Goal: Task Accomplishment & Management: Manage account settings

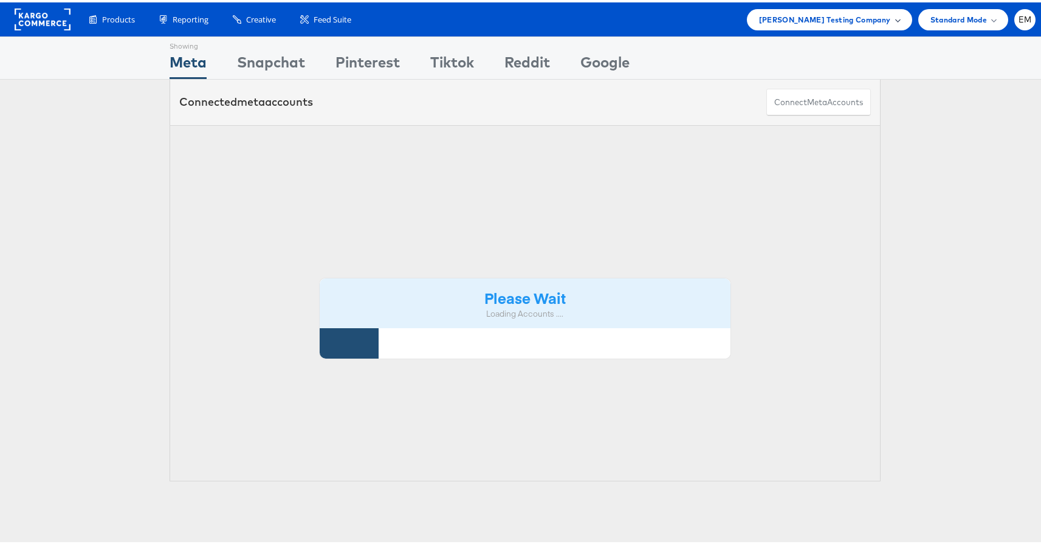
click at [817, 16] on span "[PERSON_NAME] Testing Company" at bounding box center [825, 17] width 132 height 13
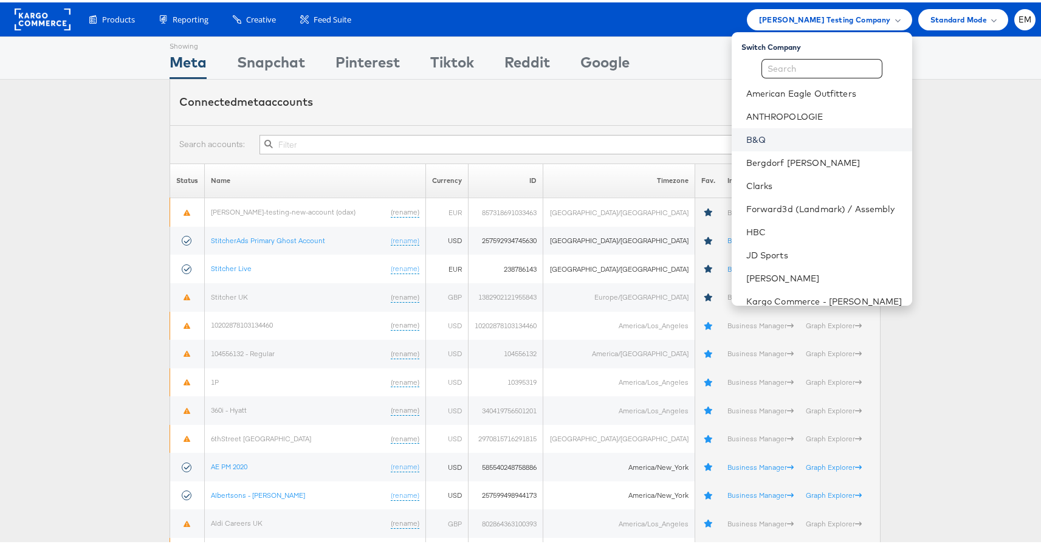
scroll to position [8, 0]
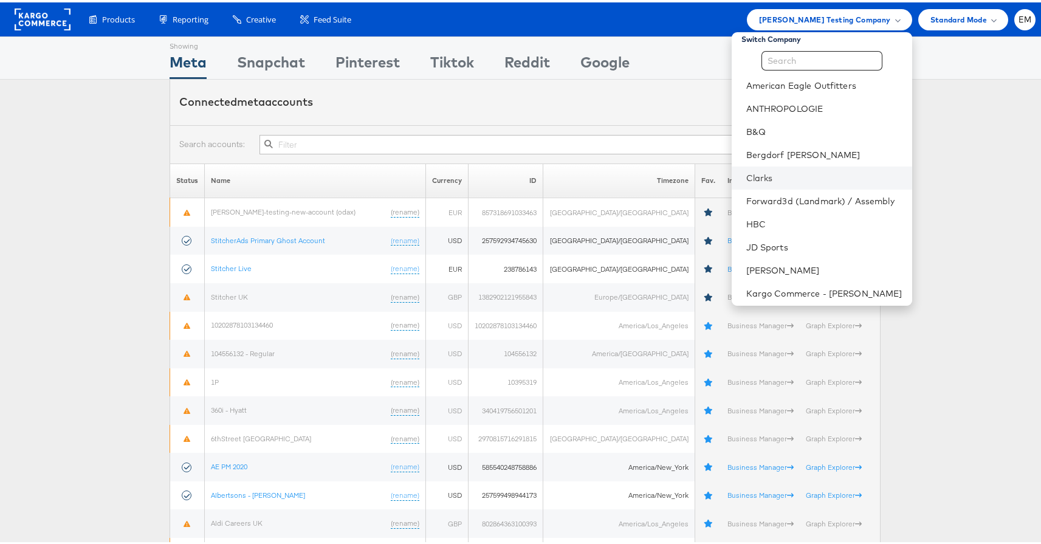
click at [757, 167] on li "Clarks" at bounding box center [822, 175] width 181 height 23
click at [749, 183] on li "Clarks" at bounding box center [822, 175] width 181 height 23
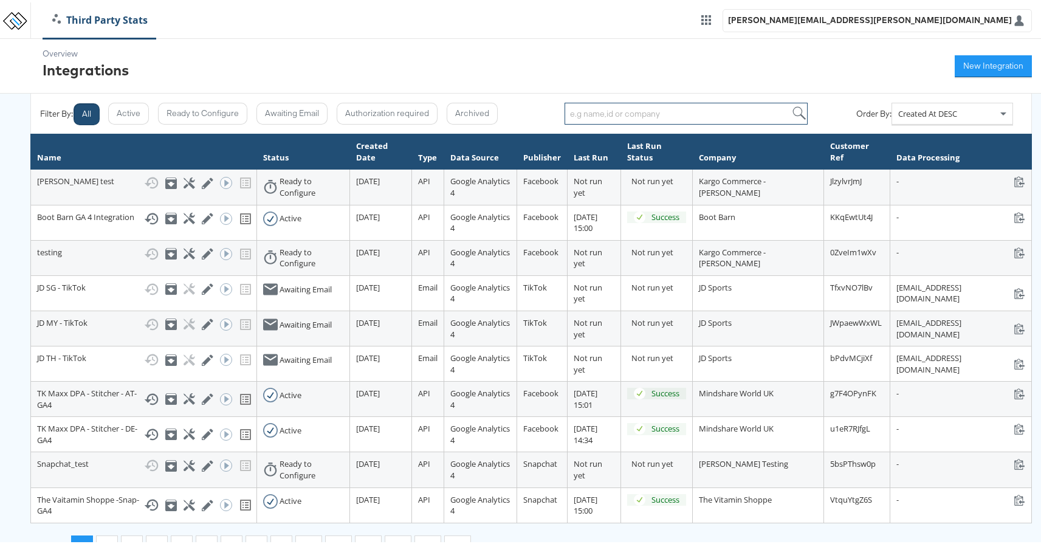
click at [612, 110] on input "search" at bounding box center [686, 111] width 243 height 22
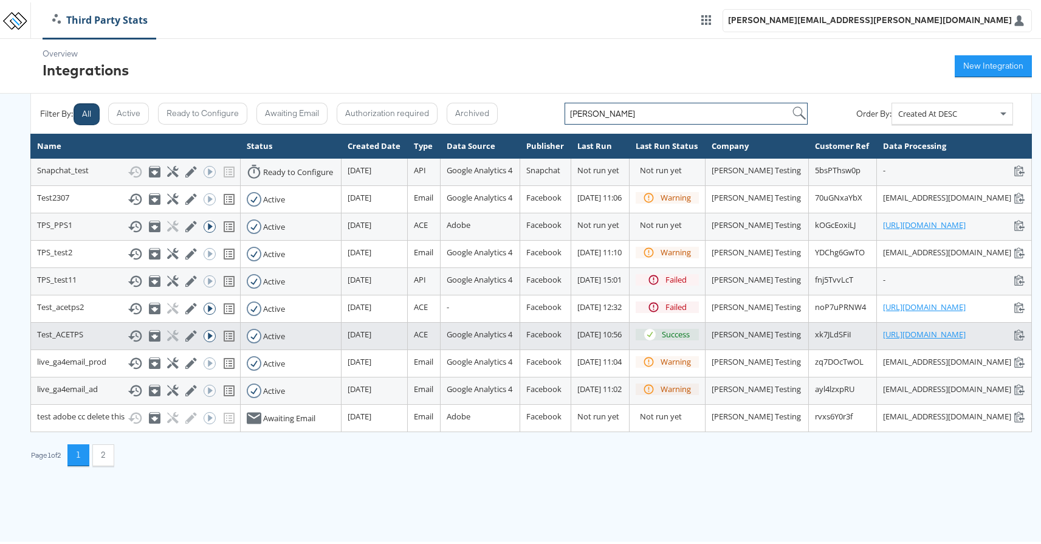
scroll to position [29, 0]
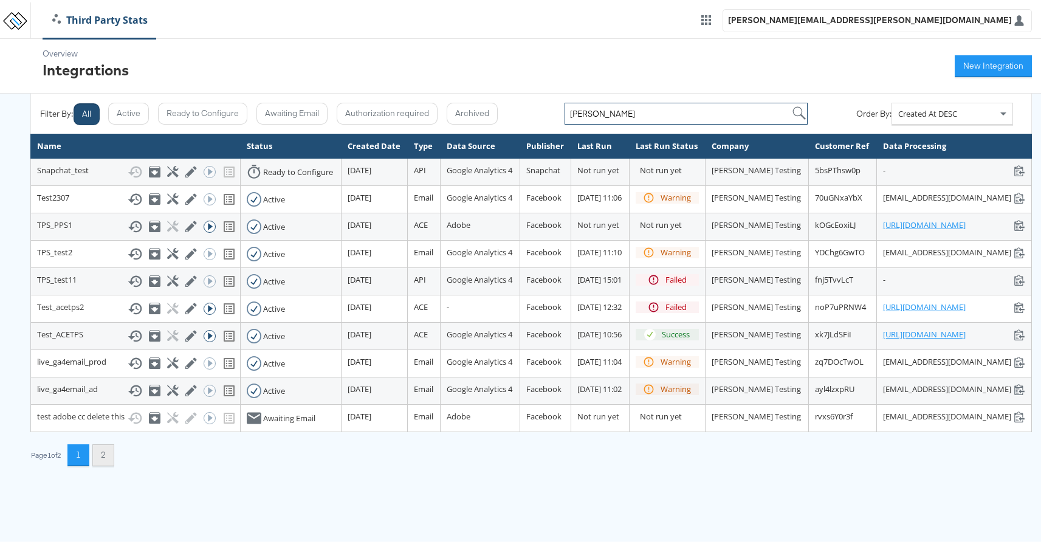
type input "[PERSON_NAME]"
click at [111, 464] on button "2" at bounding box center [103, 453] width 22 height 22
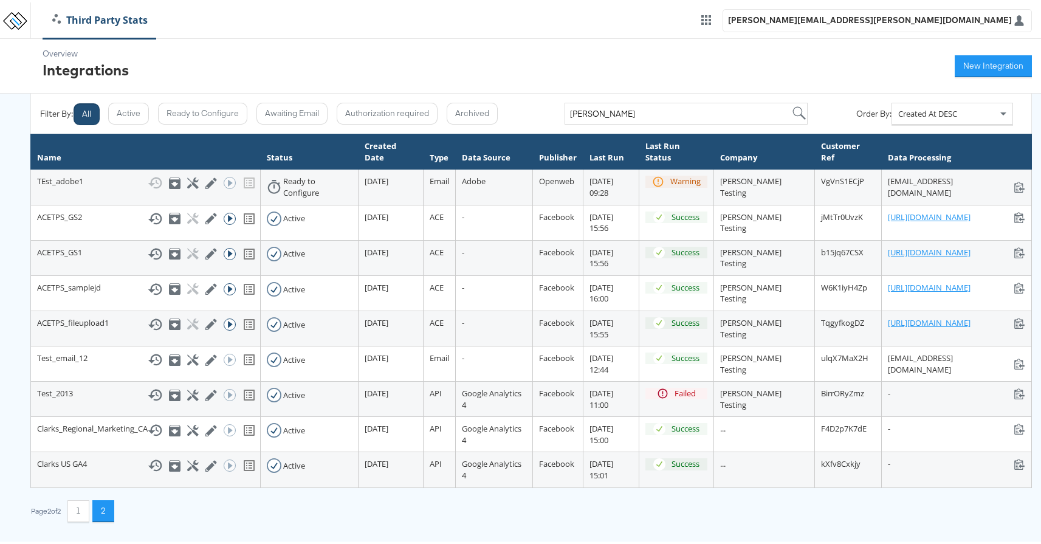
scroll to position [0, 0]
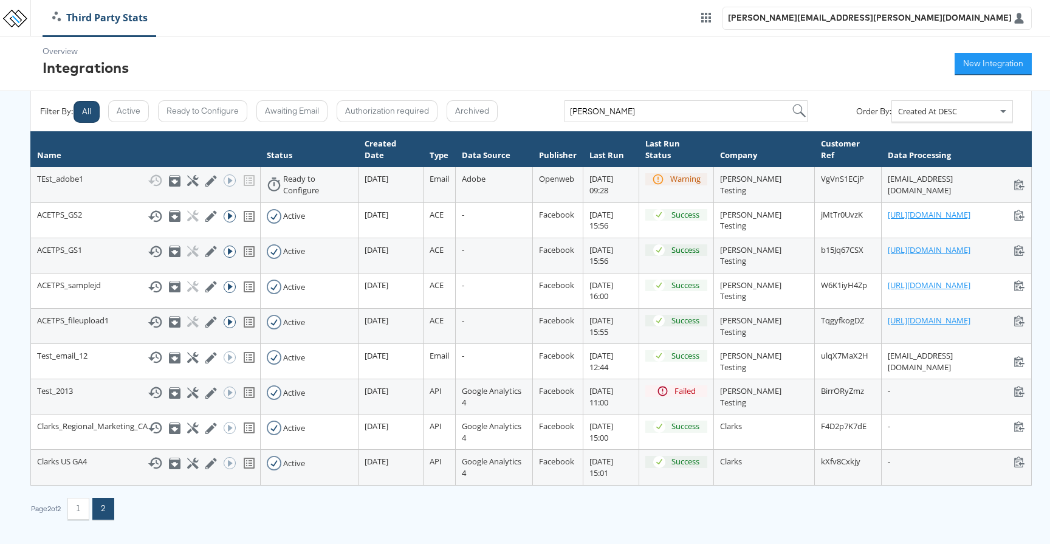
click at [104, 514] on button "2" at bounding box center [103, 509] width 22 height 22
click at [81, 509] on button "1" at bounding box center [78, 509] width 22 height 22
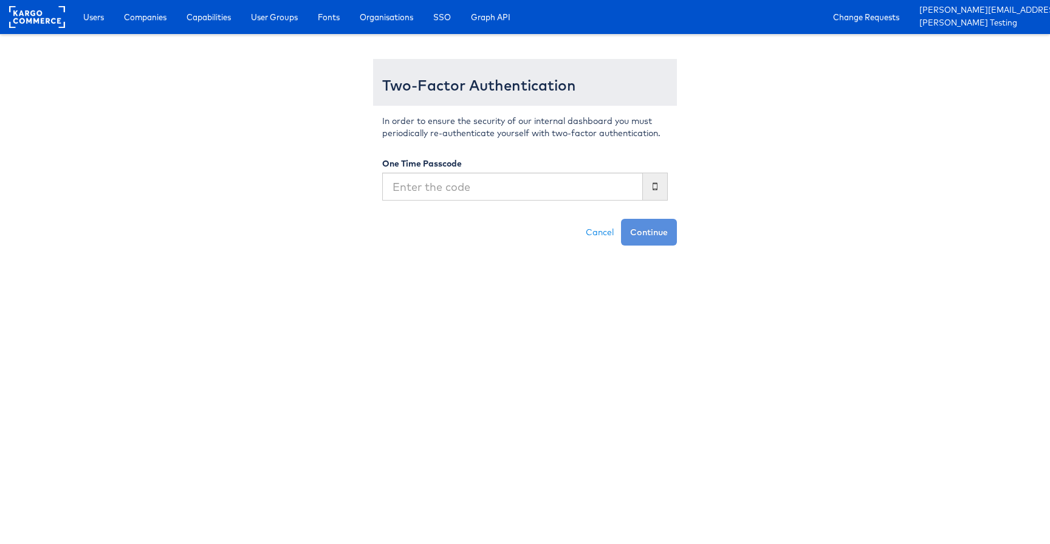
type input "2"
type input "0"
type input "096444"
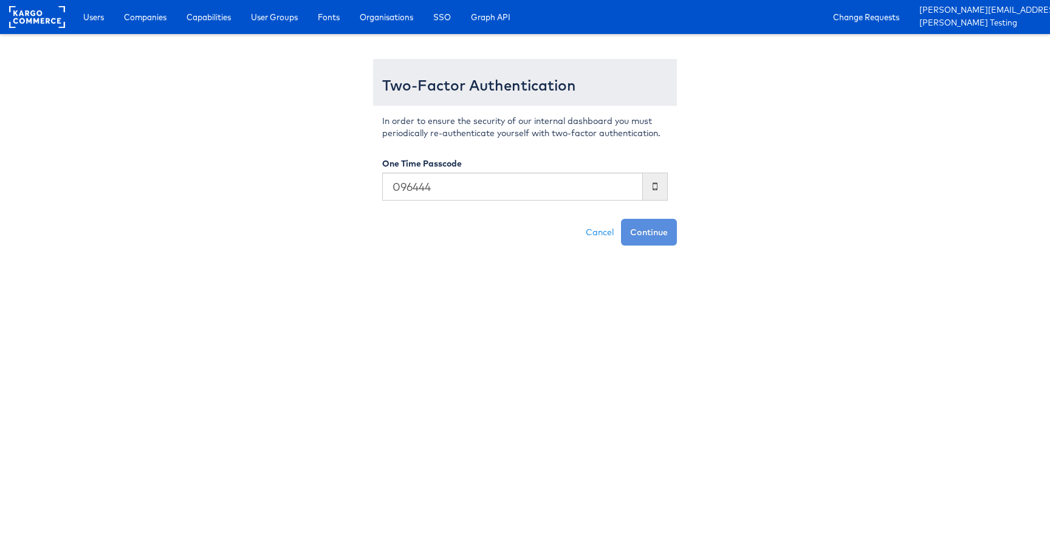
click at [621, 219] on button "Continue" at bounding box center [649, 232] width 56 height 27
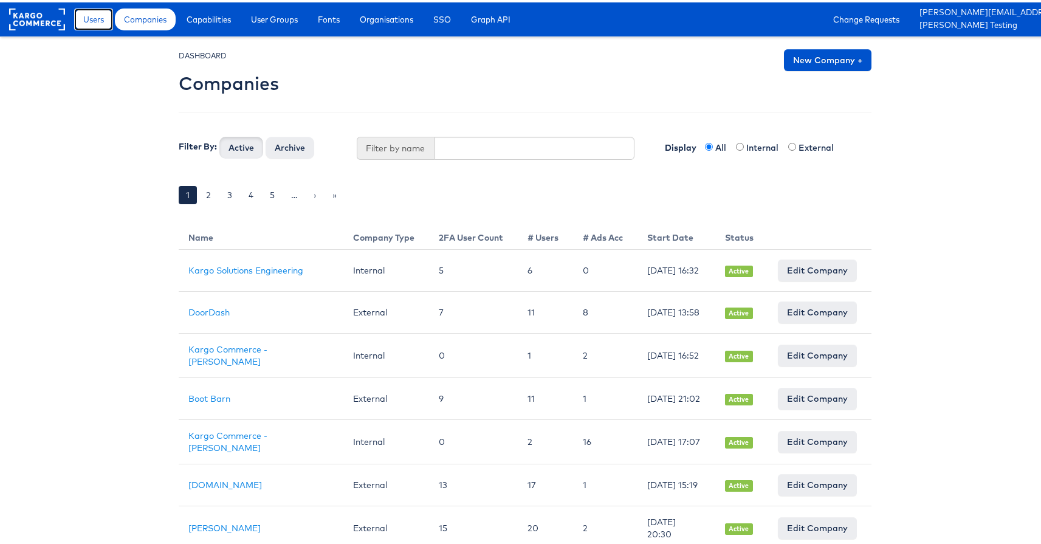
click at [94, 20] on span "Users" at bounding box center [93, 17] width 21 height 12
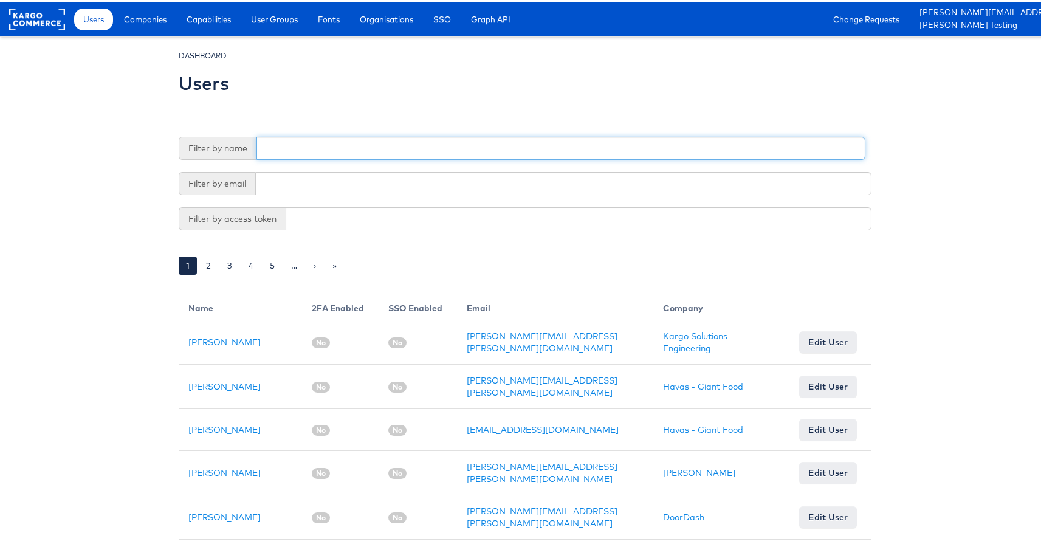
click at [396, 152] on input "text" at bounding box center [561, 145] width 609 height 23
type input "adte"
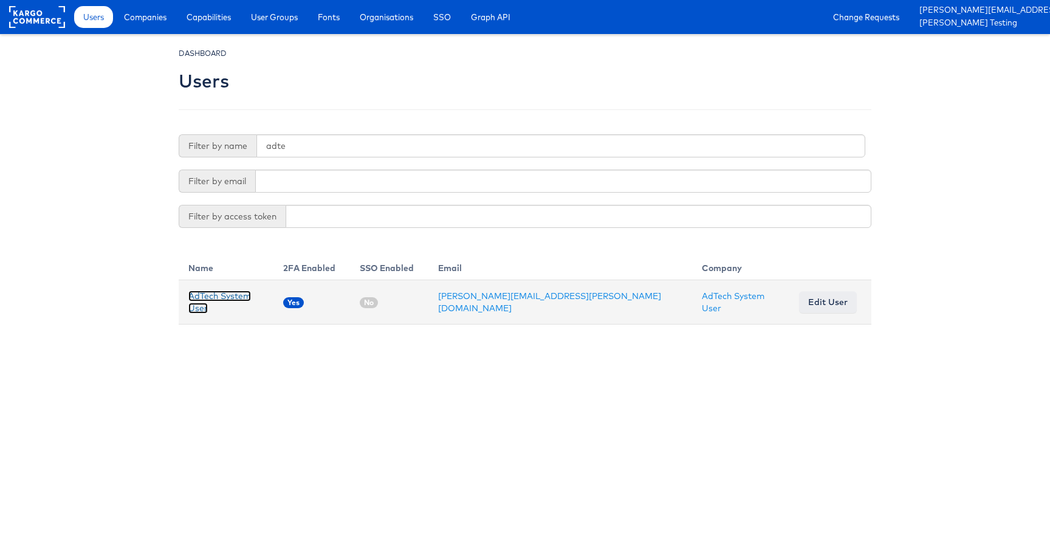
click at [210, 303] on link "AdTech System User" at bounding box center [219, 302] width 63 height 23
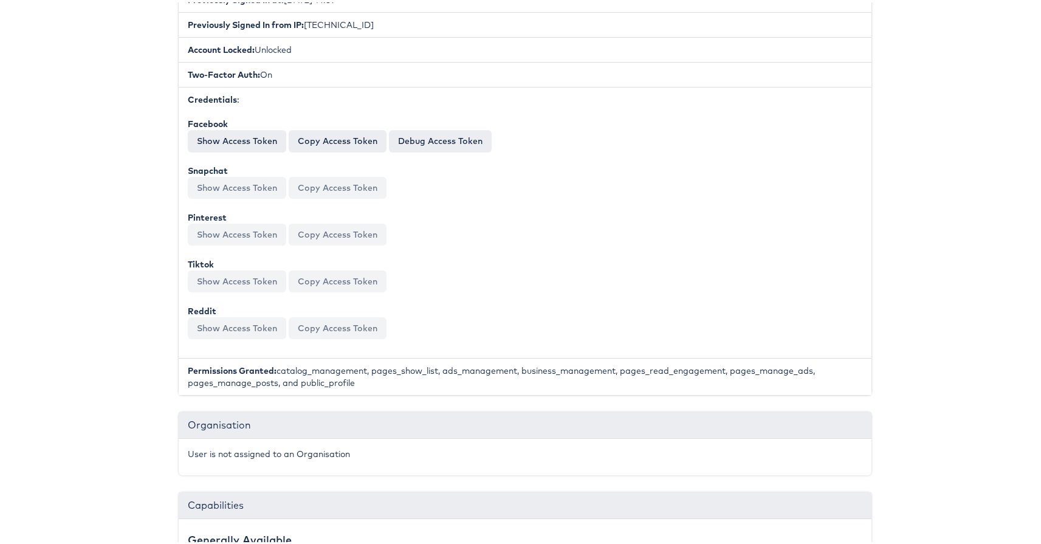
scroll to position [511, 0]
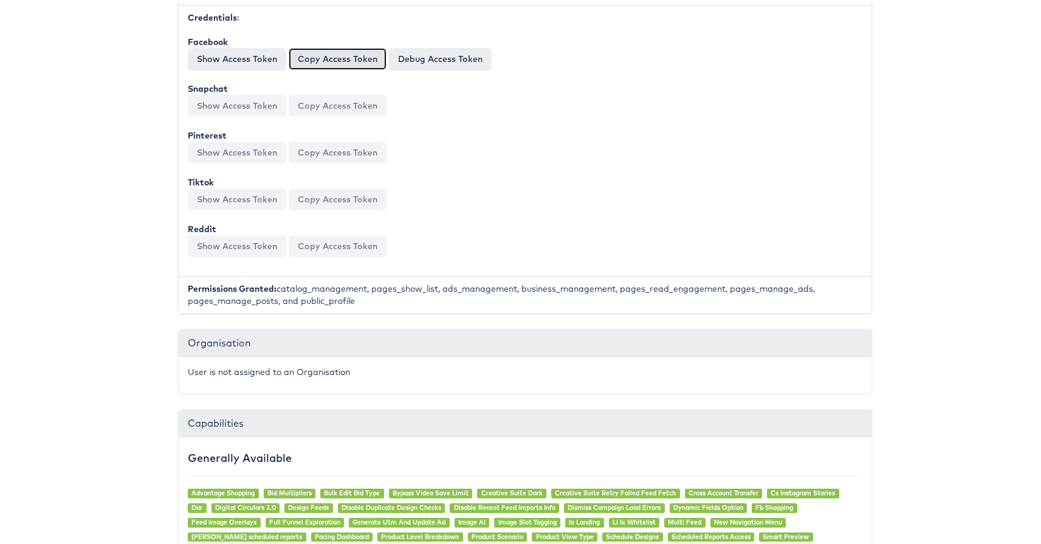
click at [332, 50] on button "Copy Access Token" at bounding box center [338, 57] width 98 height 22
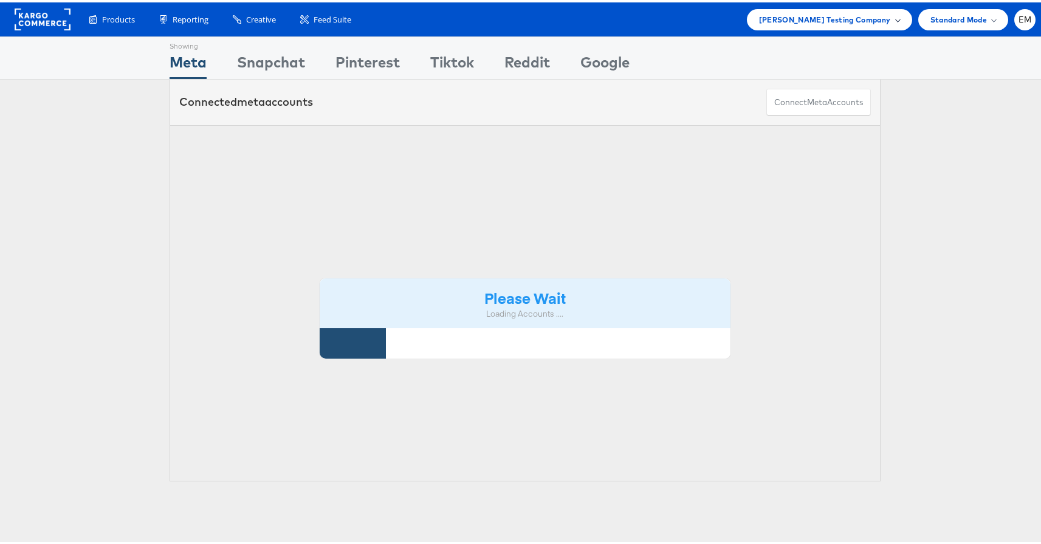
click at [797, 13] on span "[PERSON_NAME] Testing Company" at bounding box center [825, 17] width 132 height 13
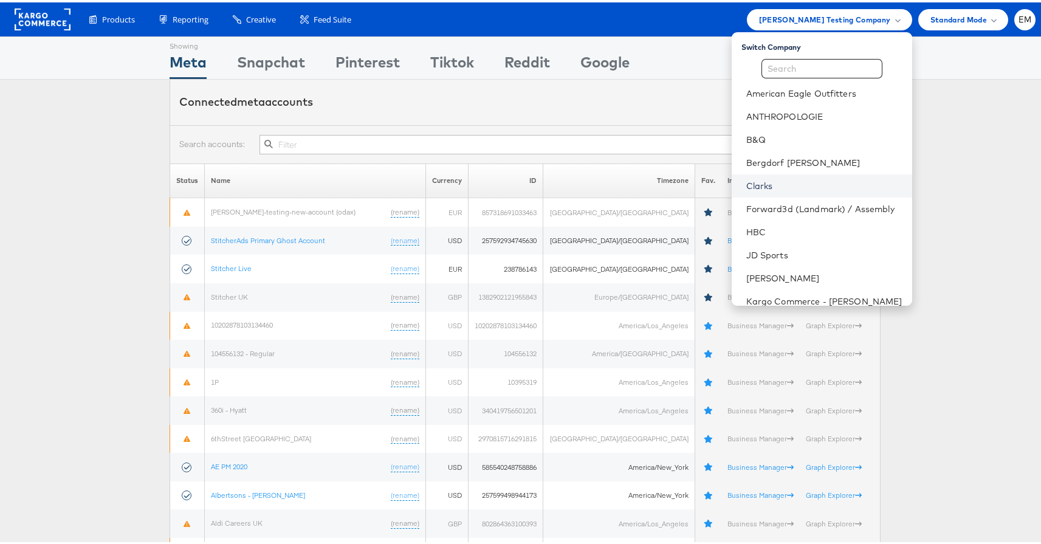
click at [751, 182] on link "Clarks" at bounding box center [824, 183] width 156 height 12
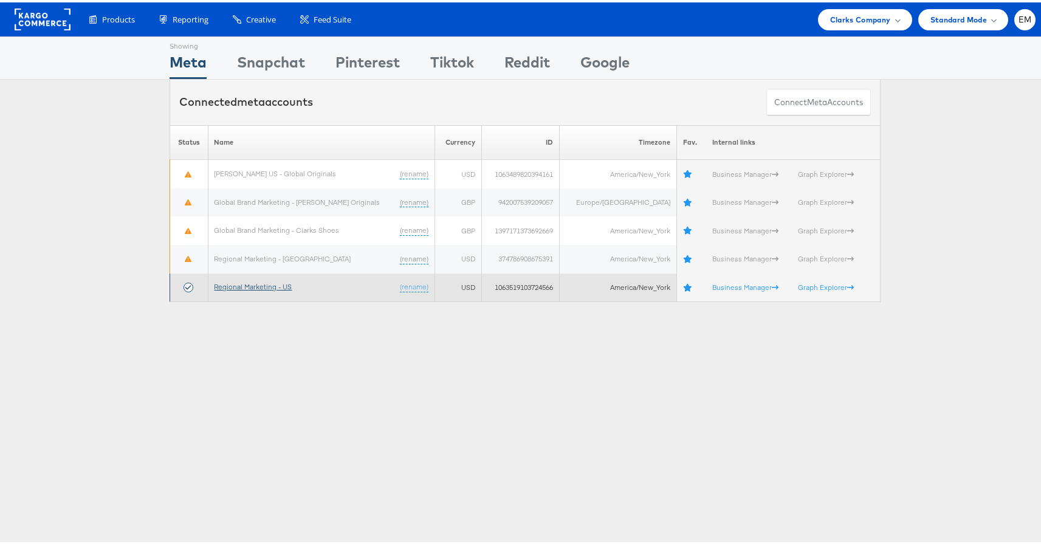
click at [258, 280] on link "Regional Marketing - US" at bounding box center [254, 284] width 78 height 9
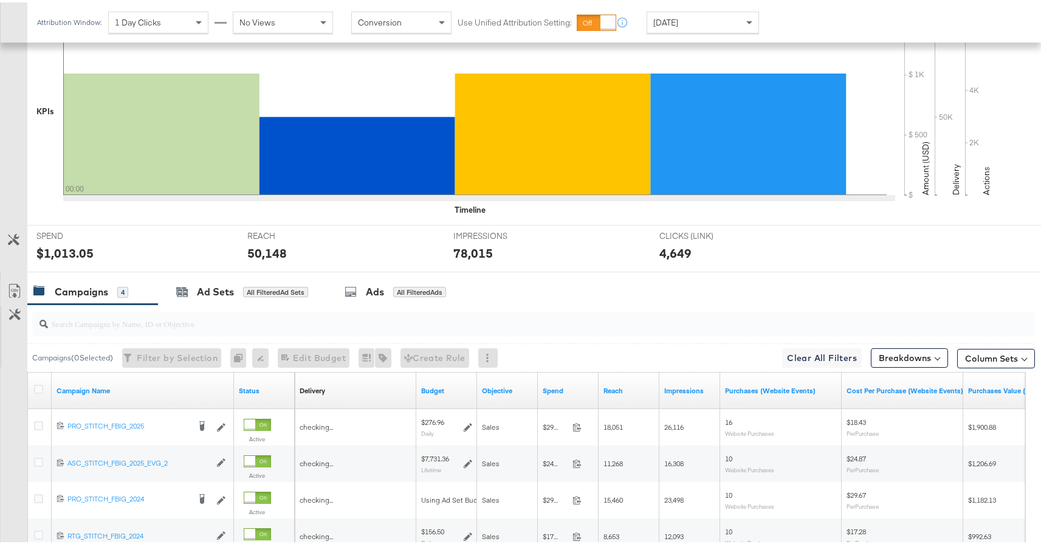
scroll to position [443, 0]
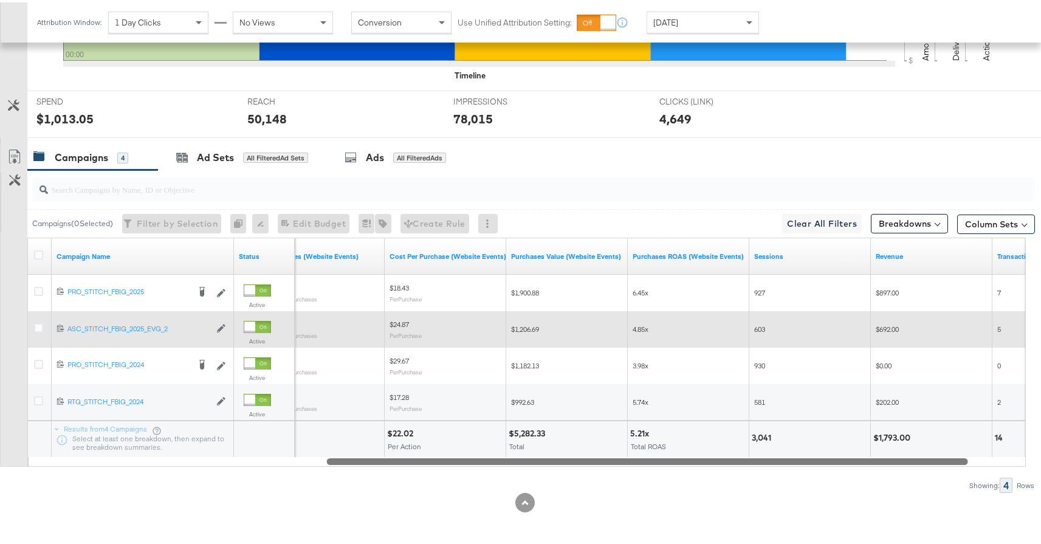
drag, startPoint x: 391, startPoint y: 457, endPoint x: 602, endPoint y: 340, distance: 241.4
click at [629, 458] on div at bounding box center [647, 458] width 641 height 10
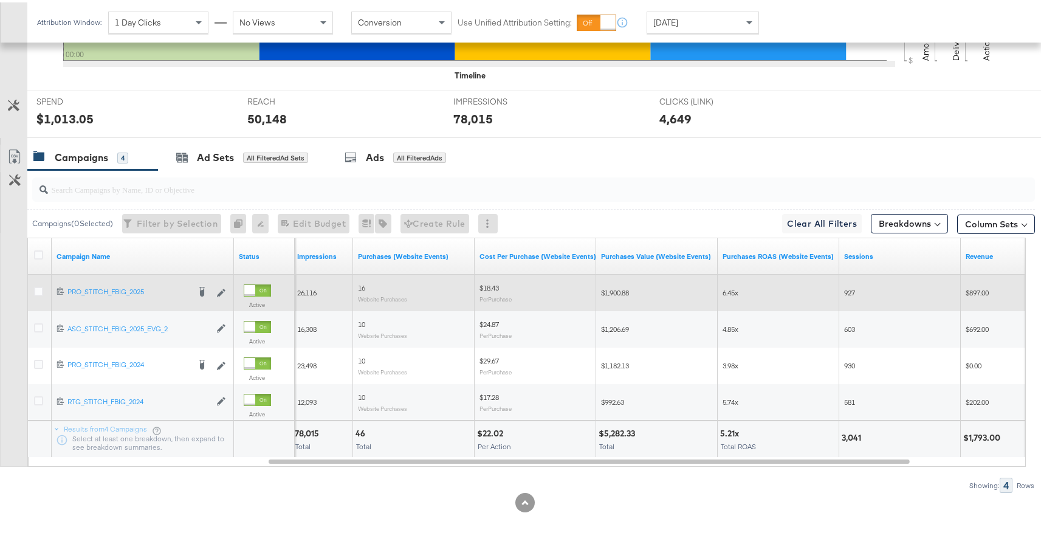
scroll to position [440, 0]
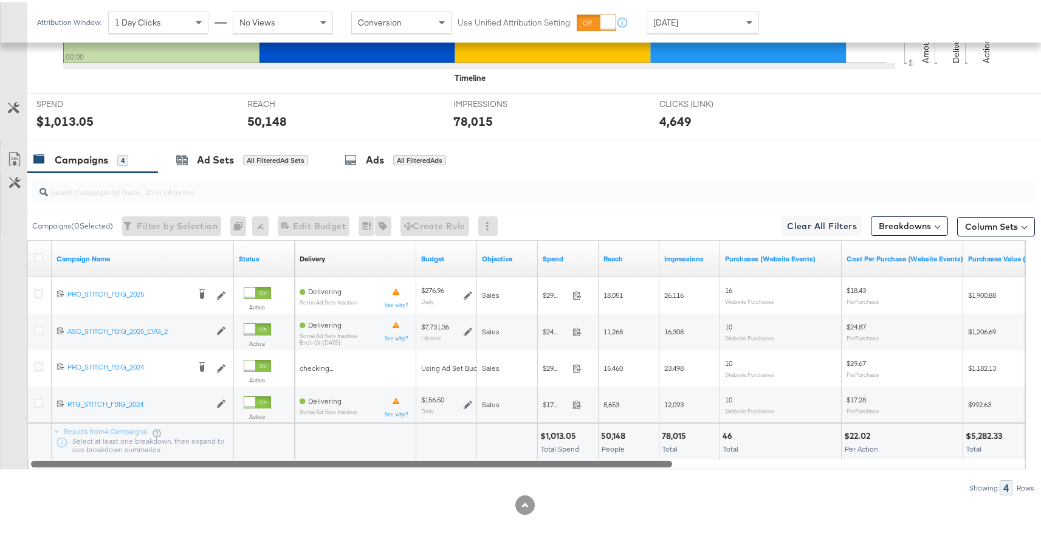
drag, startPoint x: 529, startPoint y: 461, endPoint x: 246, endPoint y: 452, distance: 283.4
click at [246, 452] on div "Campaign Name Status Delivery Sorting Unavailable Budget Objective Spend Reach …" at bounding box center [526, 352] width 999 height 229
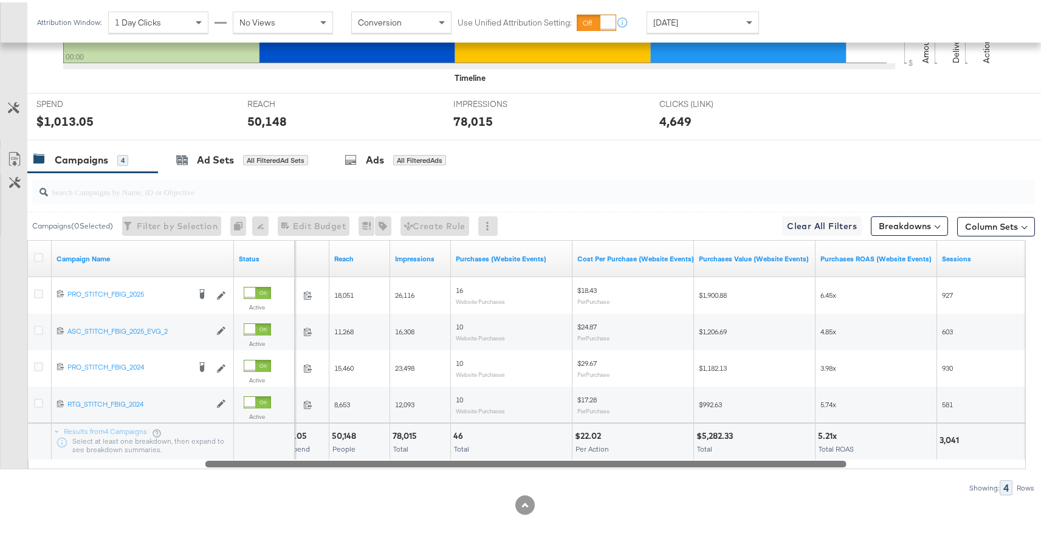
drag, startPoint x: 407, startPoint y: 461, endPoint x: 580, endPoint y: 449, distance: 173.0
click at [580, 449] on div "Campaign Name Status Spend Reach Impressions Purchases (Website Events) Cost Pe…" at bounding box center [526, 352] width 999 height 229
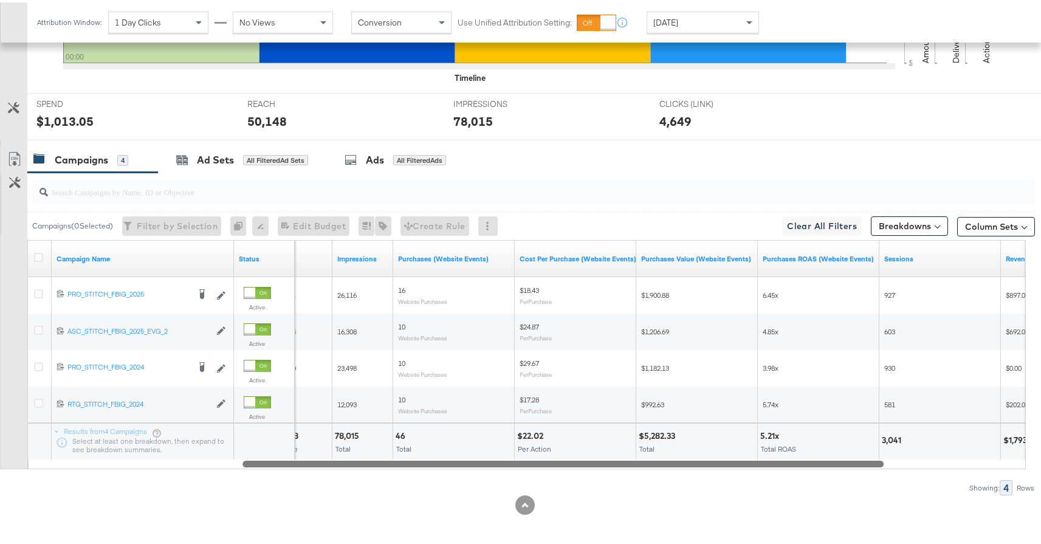
drag, startPoint x: 414, startPoint y: 464, endPoint x: 450, endPoint y: 462, distance: 36.6
click at [450, 462] on div at bounding box center [563, 461] width 641 height 10
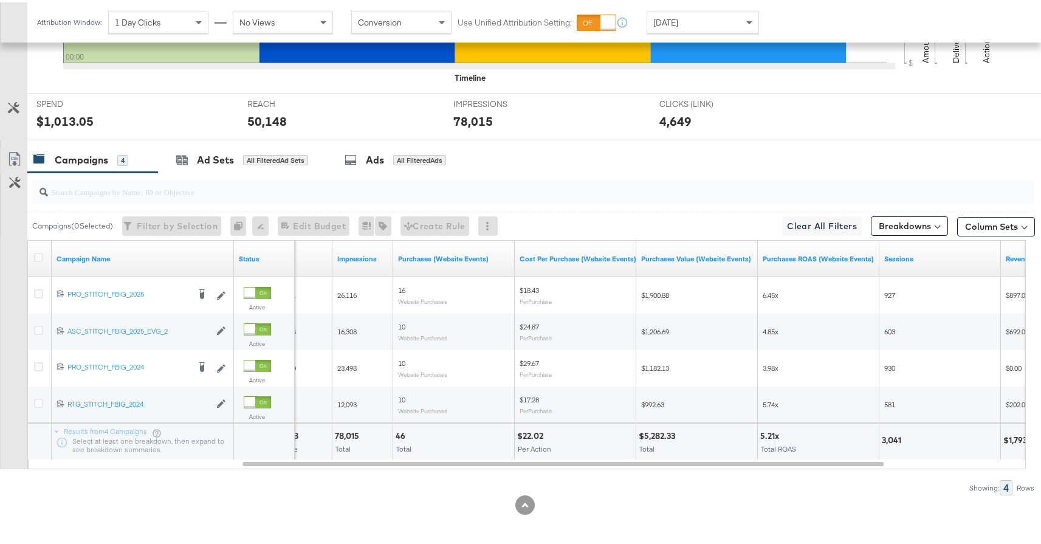
click at [693, 19] on div "Yesterday" at bounding box center [702, 20] width 111 height 21
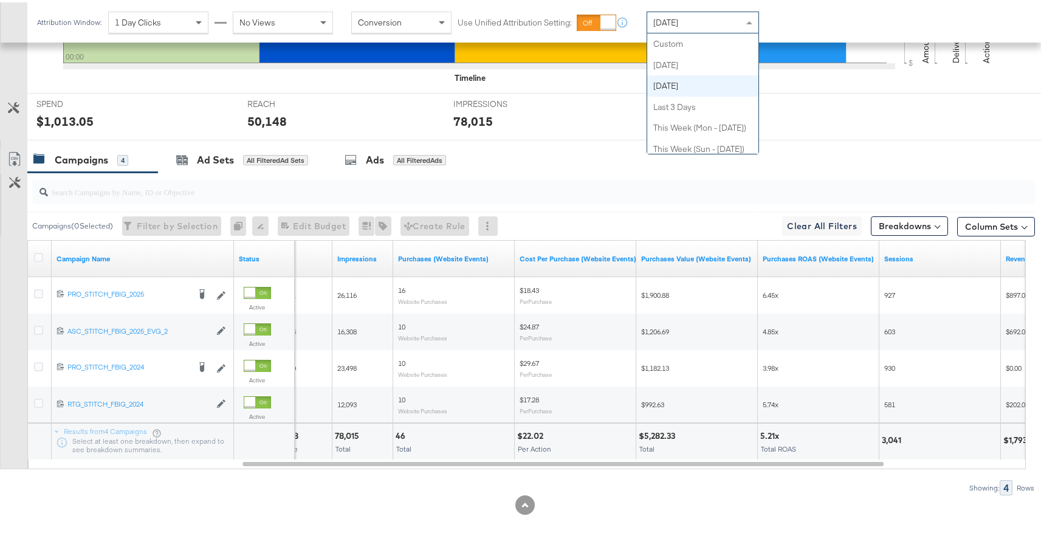
scroll to position [42, 0]
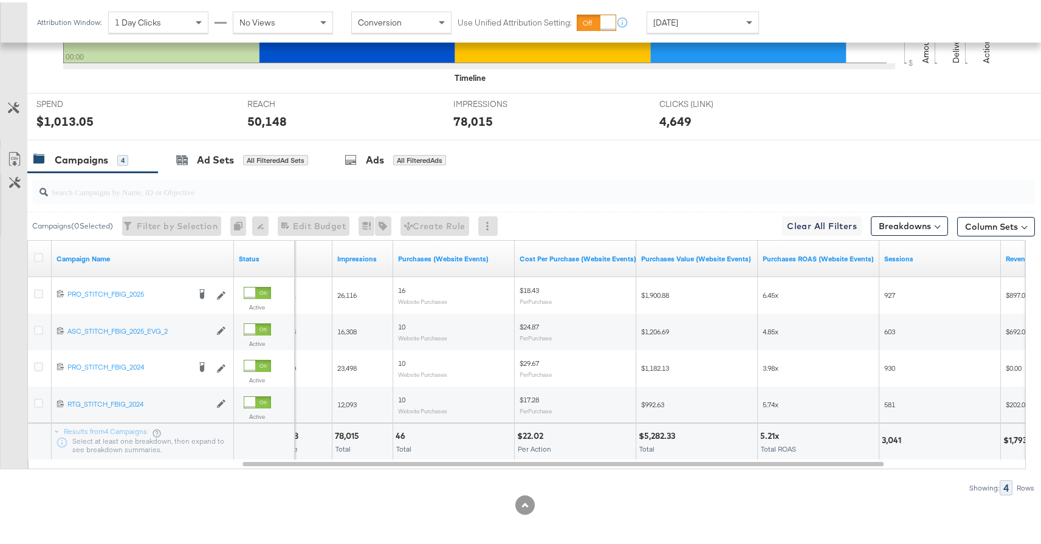
click at [711, 7] on div "Attribution Window: 1 Day Clicks No Views Conversion Use Unified Attribution Se…" at bounding box center [400, 20] width 747 height 40
click at [710, 15] on div "Yesterday" at bounding box center [702, 20] width 111 height 21
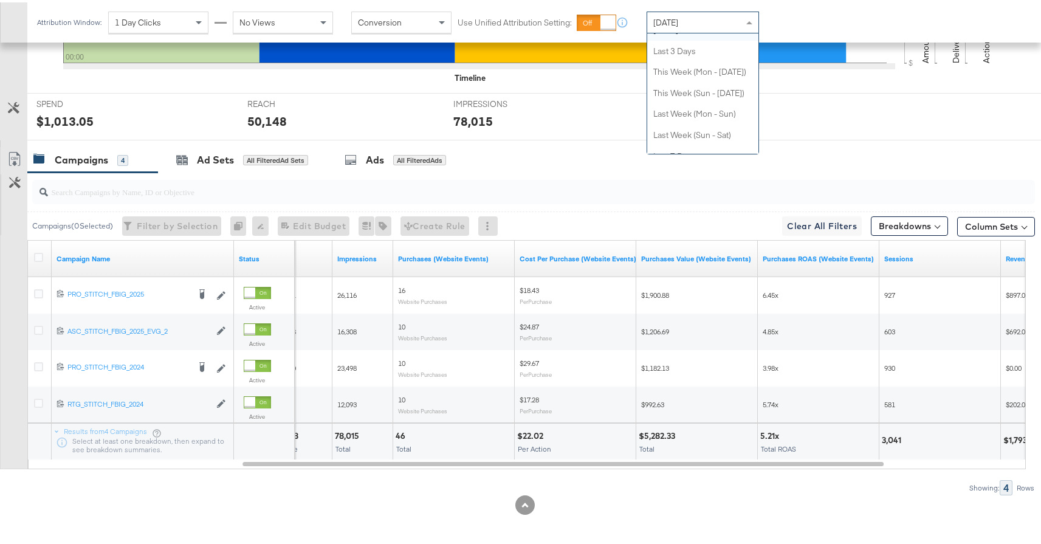
scroll to position [0, 0]
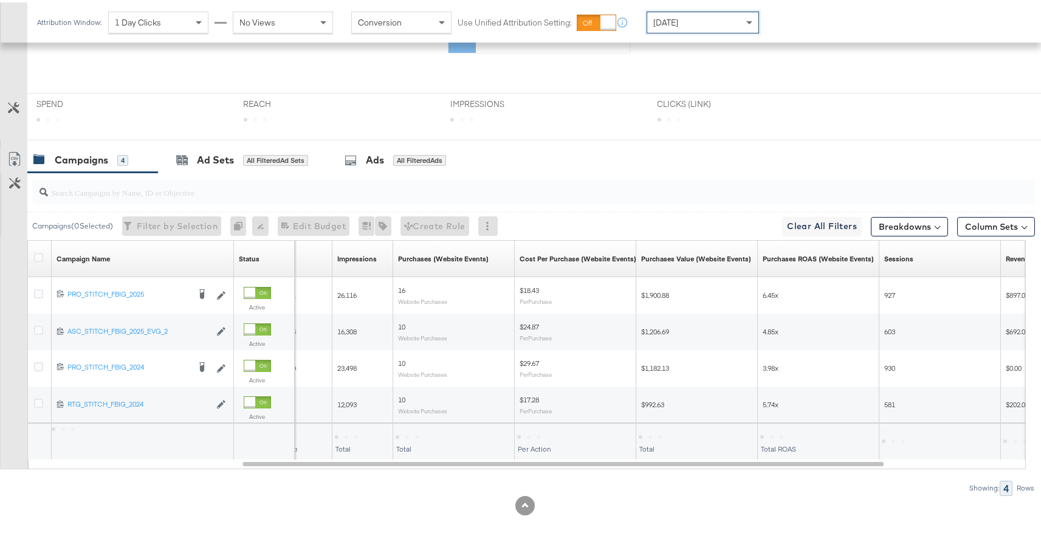
click at [677, 17] on div "Today" at bounding box center [702, 20] width 111 height 21
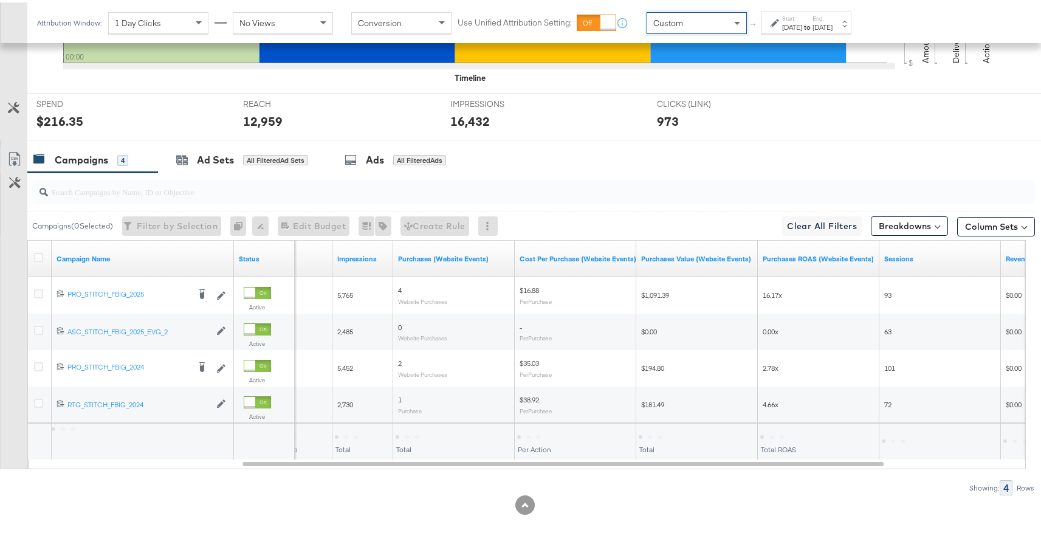
scroll to position [438, 0]
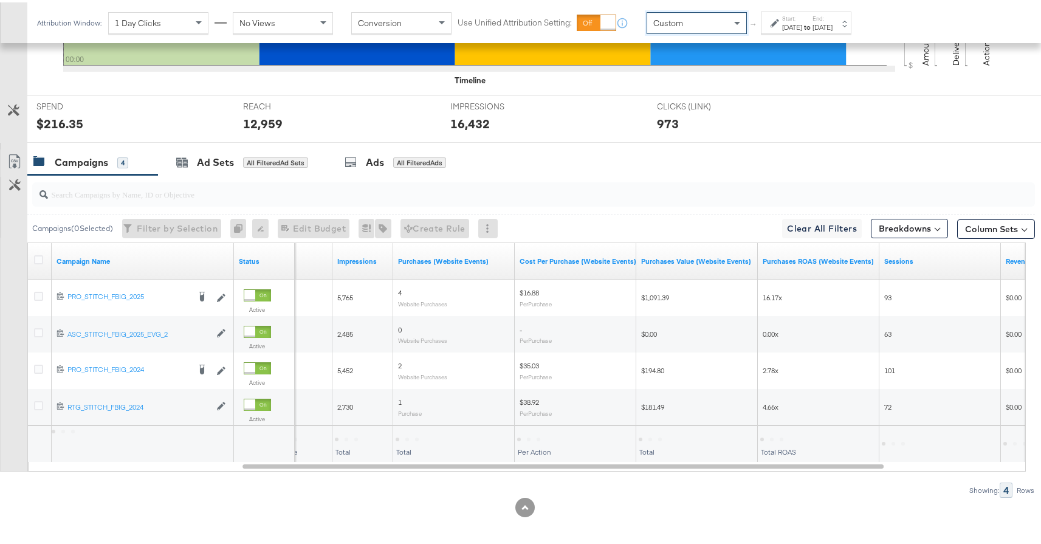
click at [791, 26] on div "Sep 15th 2025" at bounding box center [792, 25] width 20 height 10
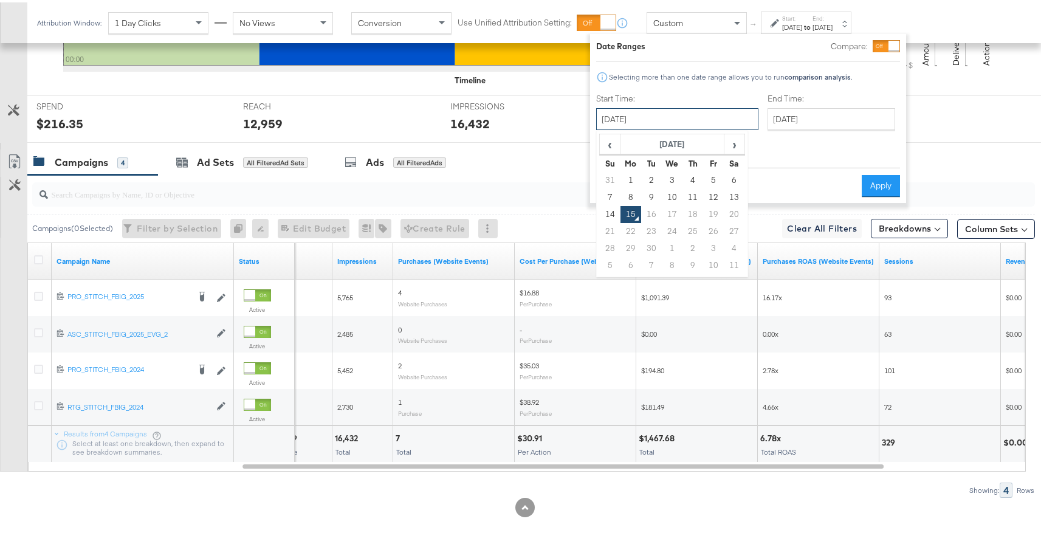
click at [634, 110] on input "September 15th 2025" at bounding box center [677, 117] width 162 height 22
click at [612, 148] on span "‹" at bounding box center [610, 142] width 19 height 18
click at [610, 146] on span "‹" at bounding box center [610, 142] width 19 height 18
click at [689, 196] on td "10" at bounding box center [693, 195] width 21 height 17
type input "July 10th 2025"
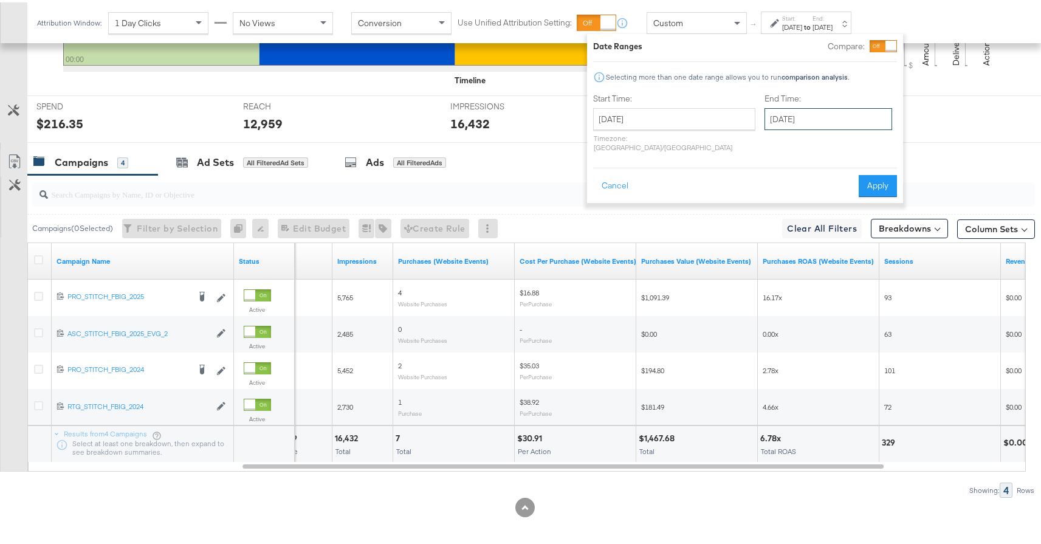
click at [765, 117] on input "September 15th 2025" at bounding box center [829, 117] width 128 height 22
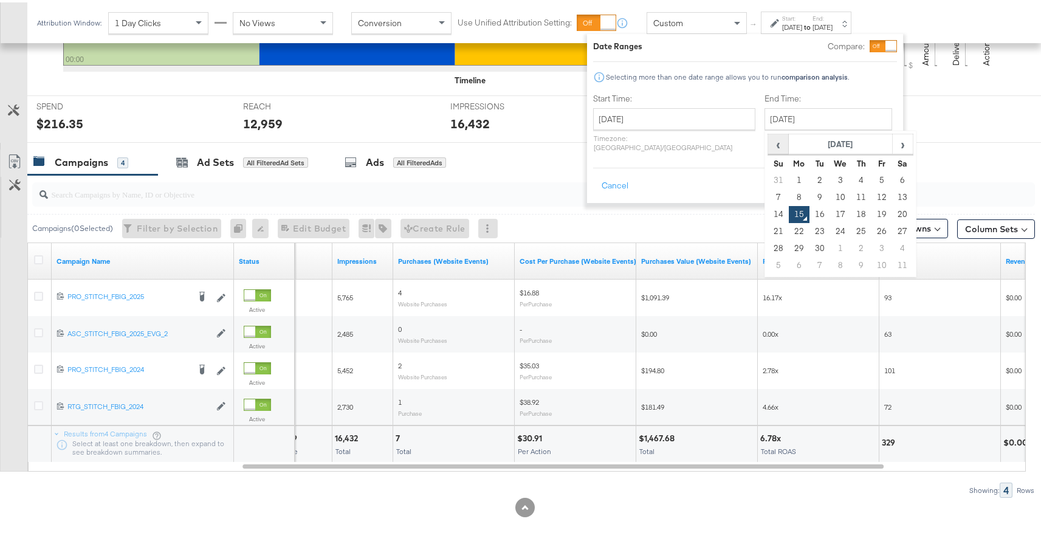
click at [769, 140] on span "‹" at bounding box center [778, 142] width 19 height 18
click at [894, 142] on span "›" at bounding box center [903, 142] width 19 height 18
click at [789, 212] on td "14" at bounding box center [799, 212] width 21 height 17
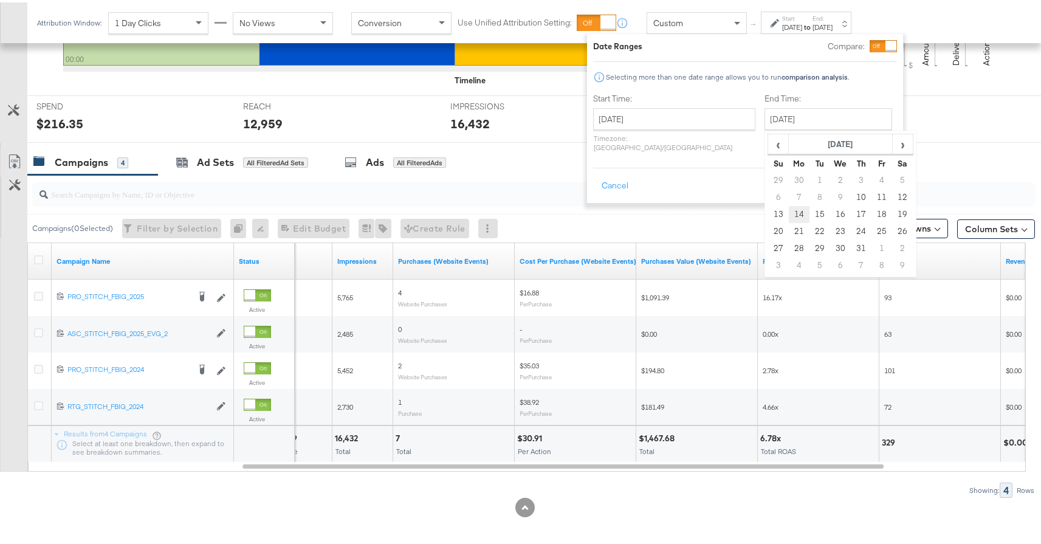
type input "July 14th 2025"
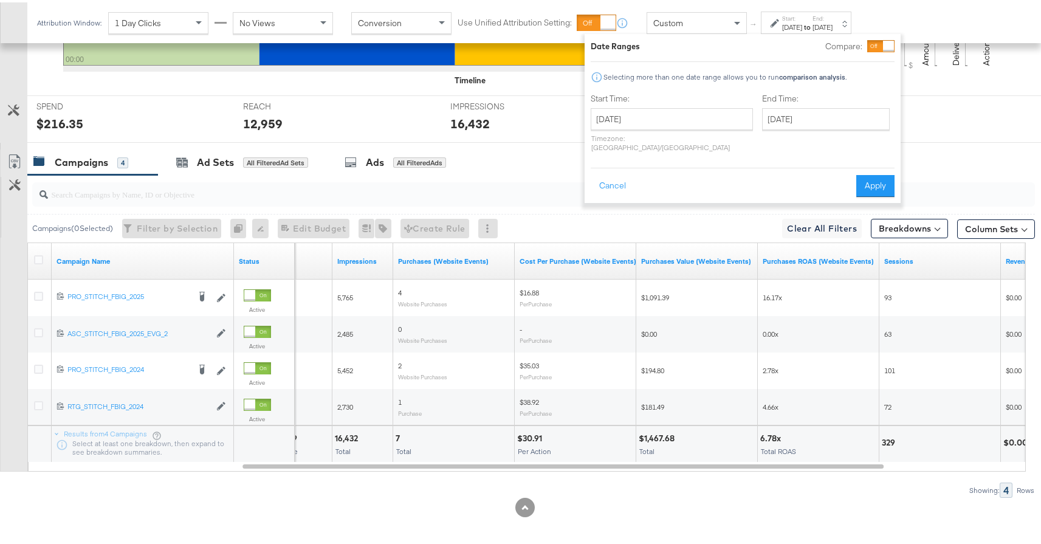
click at [858, 173] on button "Apply" at bounding box center [875, 184] width 38 height 22
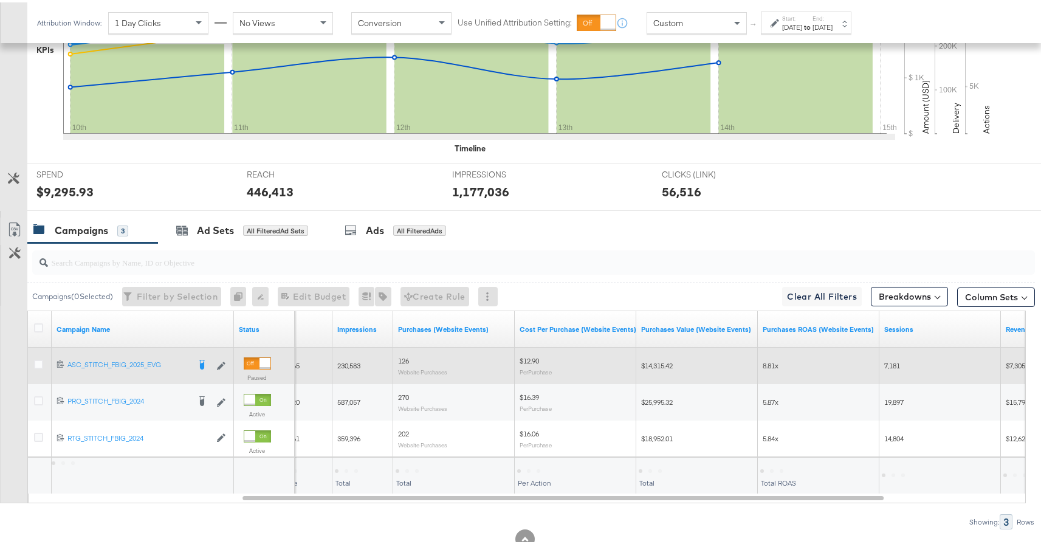
scroll to position [407, 0]
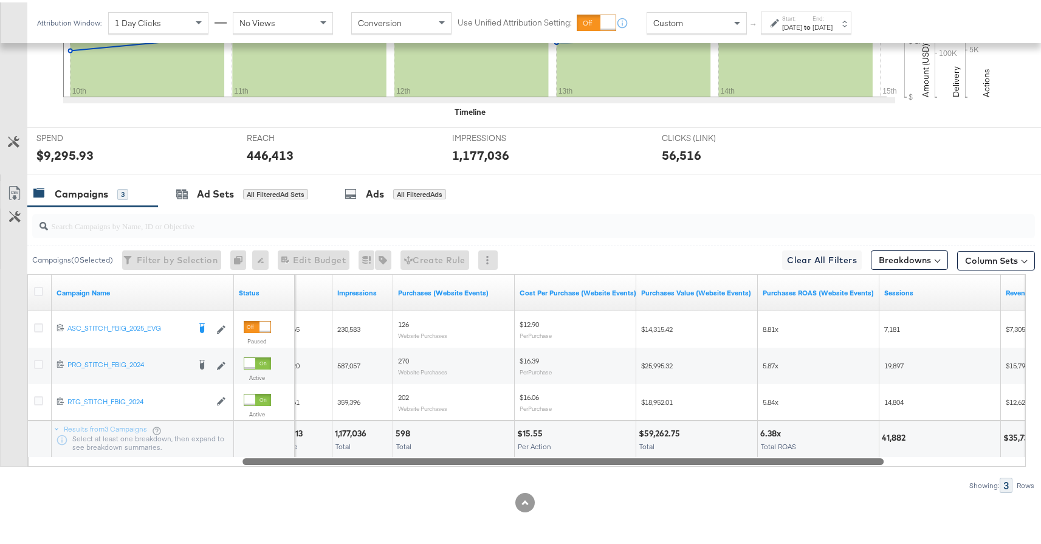
click at [505, 463] on div "Campaign Name Status Reach Impressions Purchases (Website Events) Cost Per Purc…" at bounding box center [526, 368] width 999 height 193
click at [504, 469] on div "Campaigns ( 0 Selected) Filter by Selection Filter 0 campaigns 0 Rename 0 campa…" at bounding box center [517, 347] width 1035 height 286
click at [500, 463] on div at bounding box center [565, 458] width 641 height 10
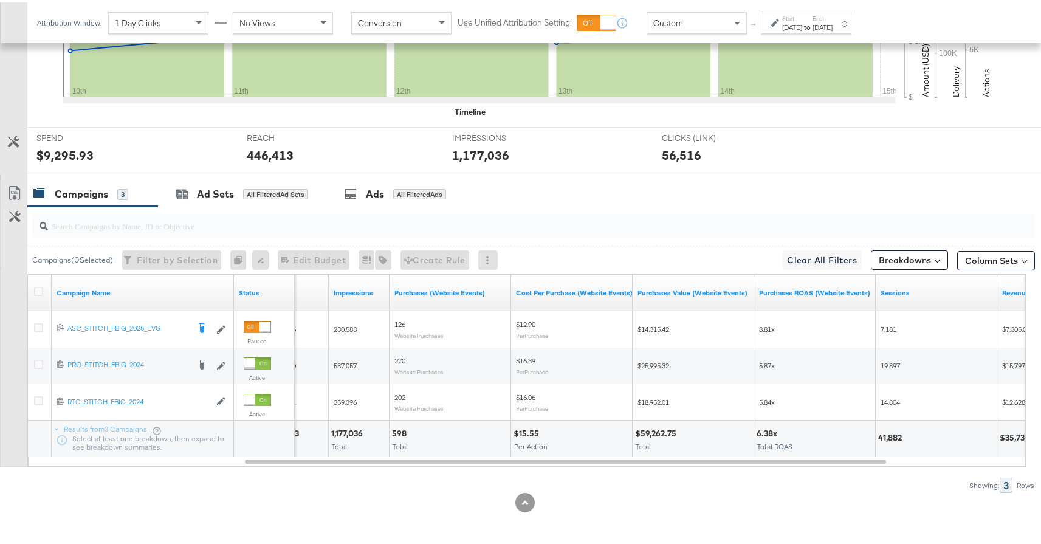
click at [813, 24] on strong "to" at bounding box center [807, 24] width 10 height 9
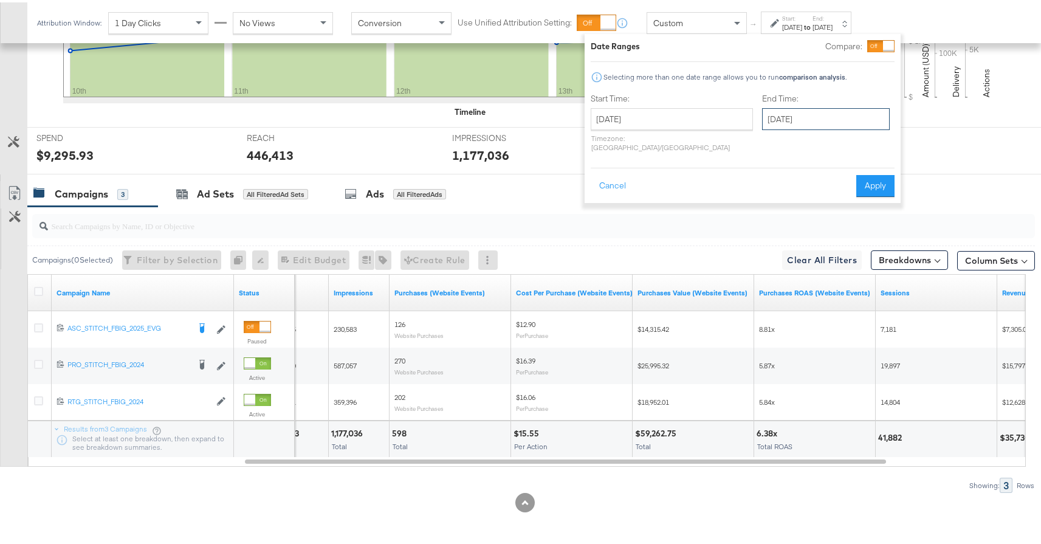
click at [762, 109] on input "July 14th 2025" at bounding box center [826, 117] width 128 height 22
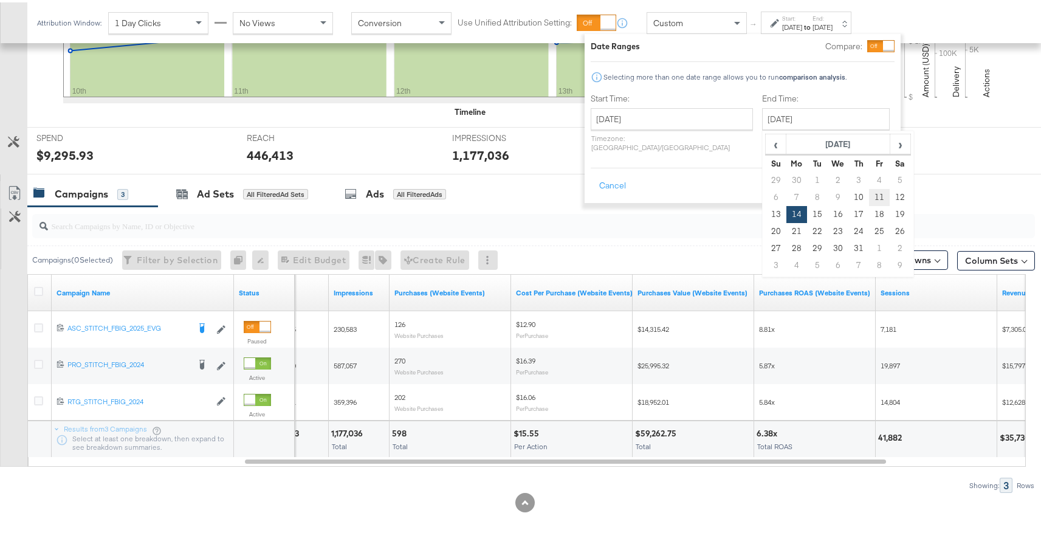
click at [869, 198] on td "11" at bounding box center [879, 195] width 21 height 17
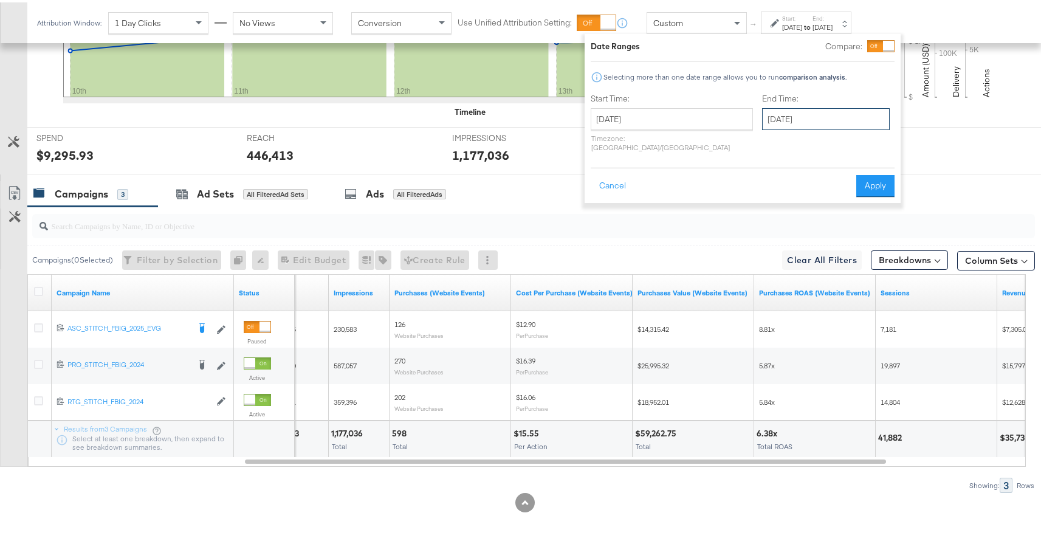
click at [763, 114] on input "July 11th 2025" at bounding box center [826, 117] width 128 height 22
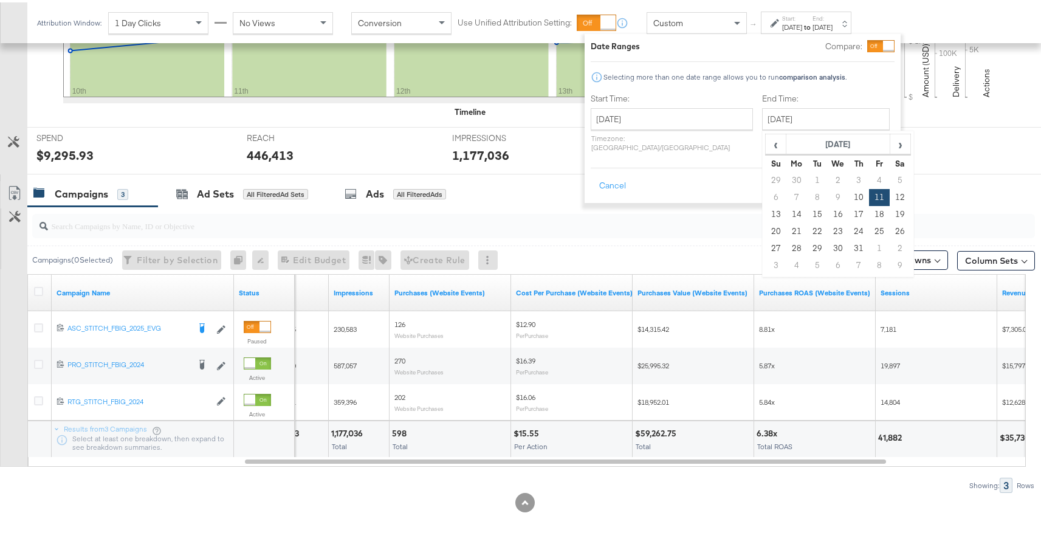
click at [849, 193] on td "10" at bounding box center [859, 195] width 21 height 17
type input "July 10th 2025"
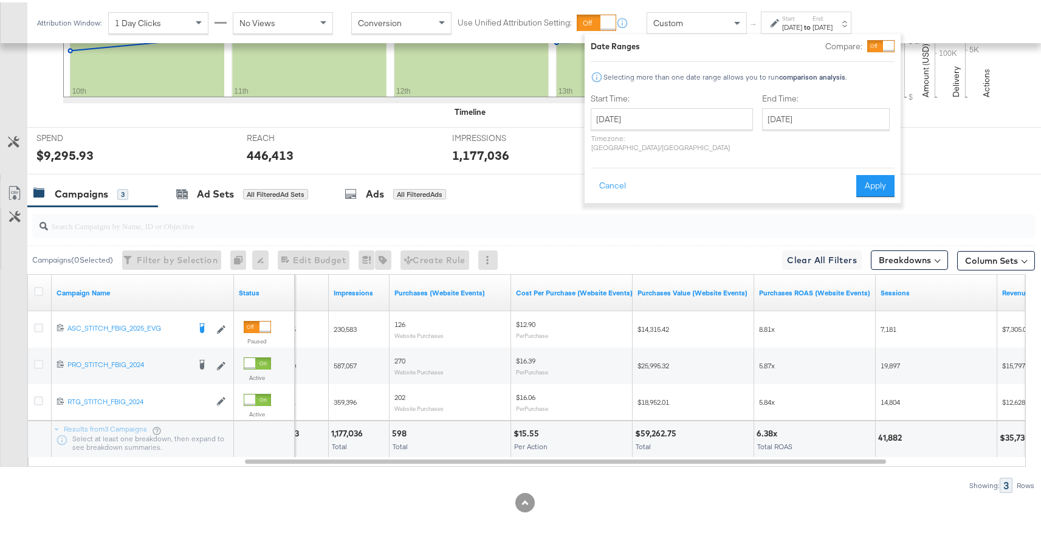
click at [870, 181] on button "Apply" at bounding box center [875, 184] width 38 height 22
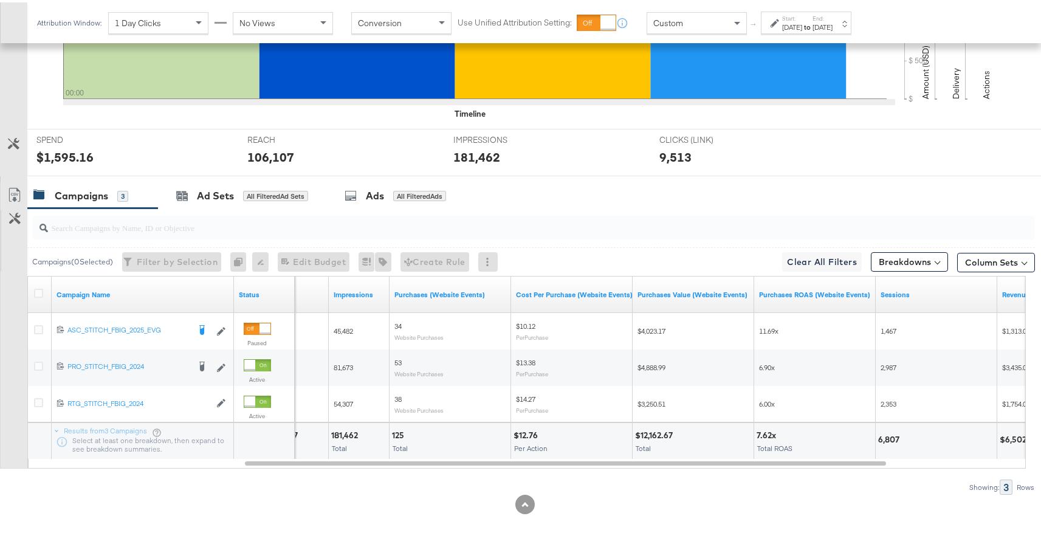
scroll to position [404, 0]
click at [825, 15] on div "Start: Jul 10th 2025 to End: Jul 10th 2025" at bounding box center [807, 21] width 50 height 18
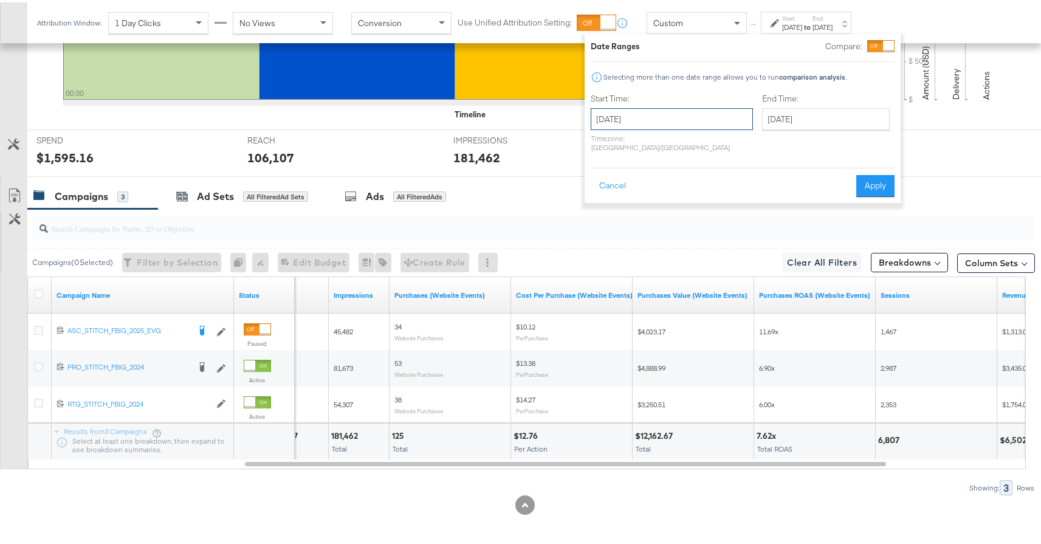
click at [667, 113] on input "July 10th 2025" at bounding box center [672, 117] width 162 height 22
click at [678, 248] on td "31" at bounding box center [687, 246] width 21 height 17
type input "July 31st 2025"
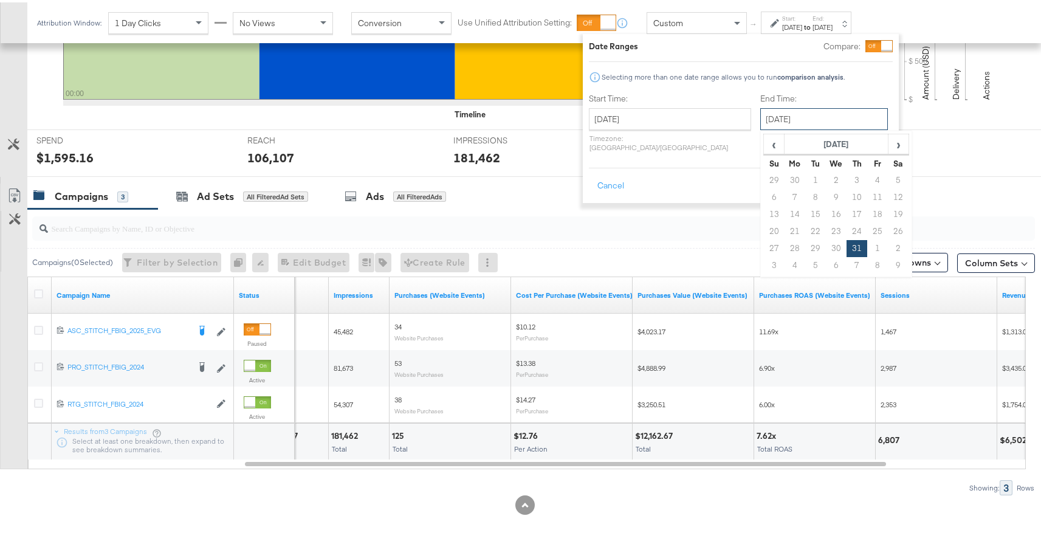
click at [763, 111] on input "July 31st 2025" at bounding box center [824, 117] width 128 height 22
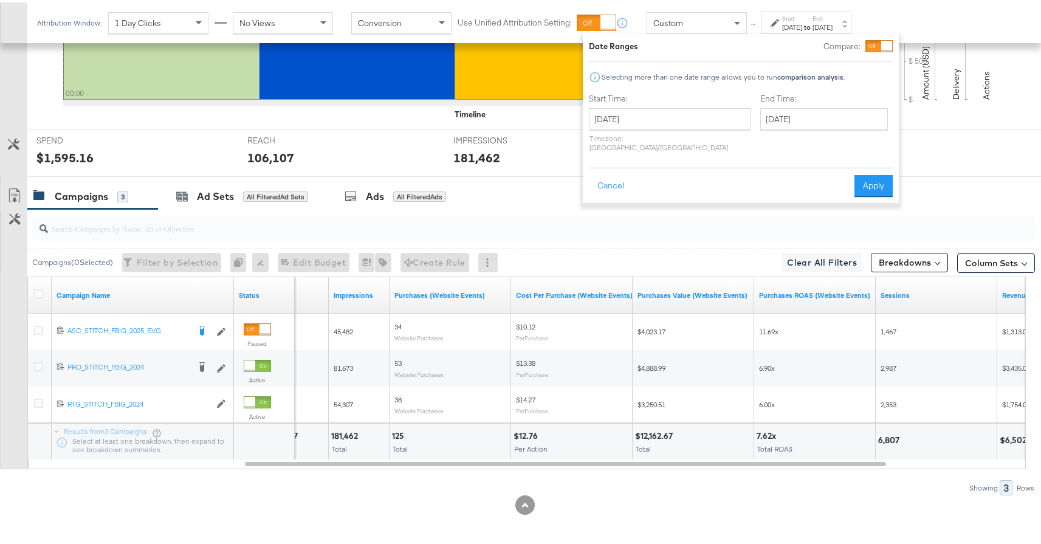
drag, startPoint x: 673, startPoint y: 166, endPoint x: 680, endPoint y: 165, distance: 7.3
click at [673, 166] on div "Cancel Apply" at bounding box center [741, 180] width 304 height 30
click at [865, 176] on button "Apply" at bounding box center [874, 184] width 38 height 22
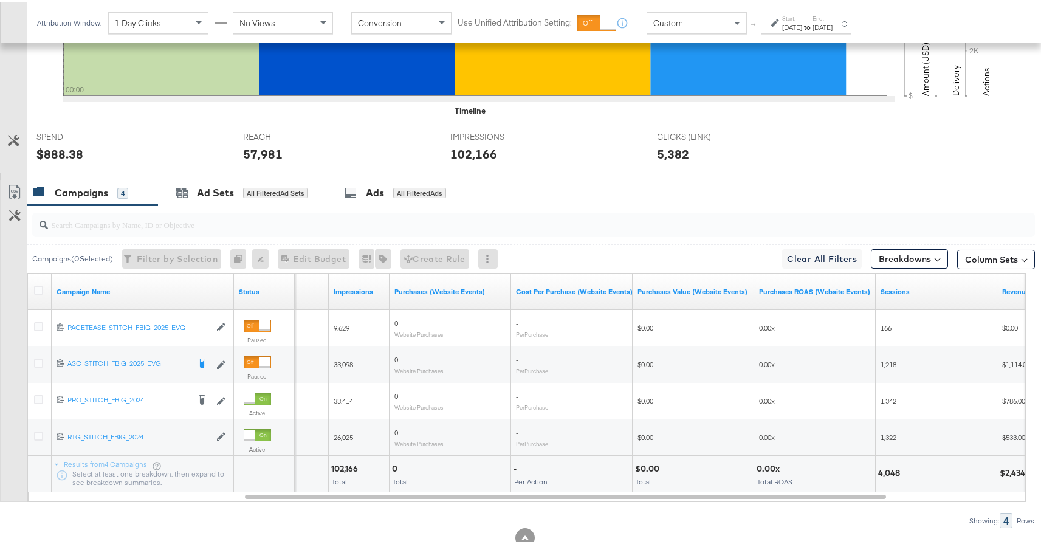
scroll to position [409, 0]
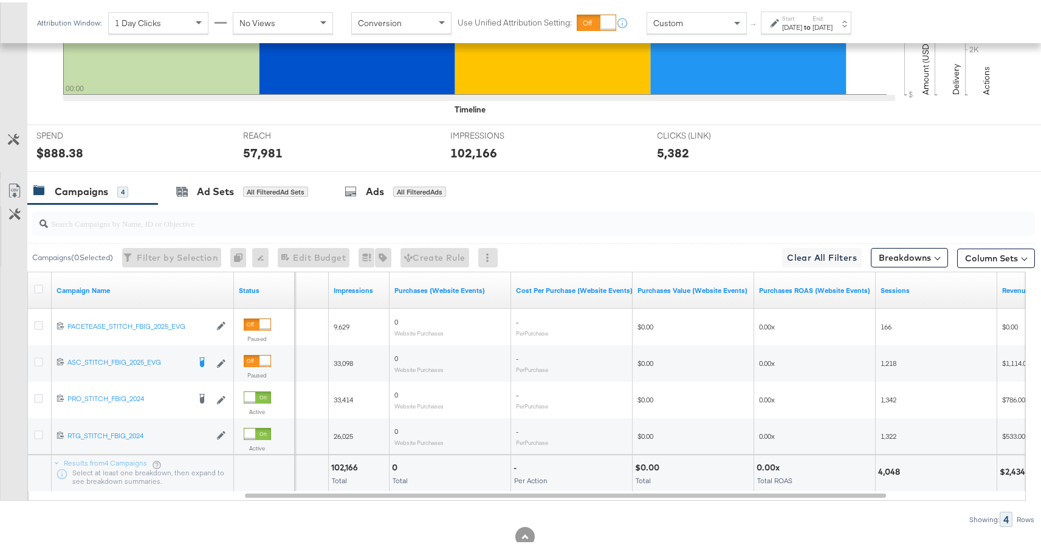
click at [790, 22] on div "Jul 31st 2025" at bounding box center [792, 25] width 20 height 10
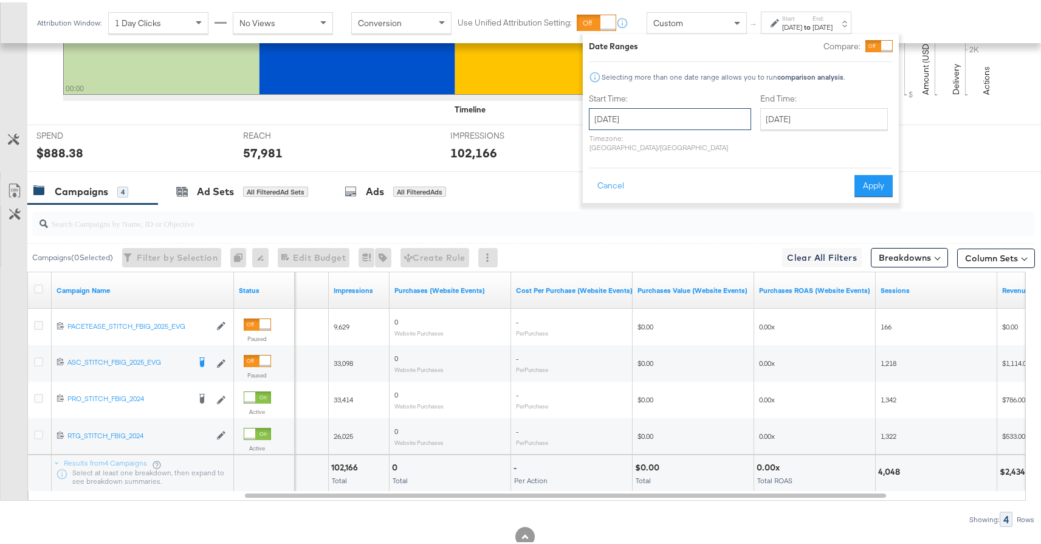
click at [685, 113] on input "July 31st 2025" at bounding box center [670, 117] width 162 height 22
click at [718, 150] on span "›" at bounding box center [727, 142] width 19 height 18
click at [660, 212] on td "13" at bounding box center [665, 212] width 21 height 17
type input "August 13th 2025"
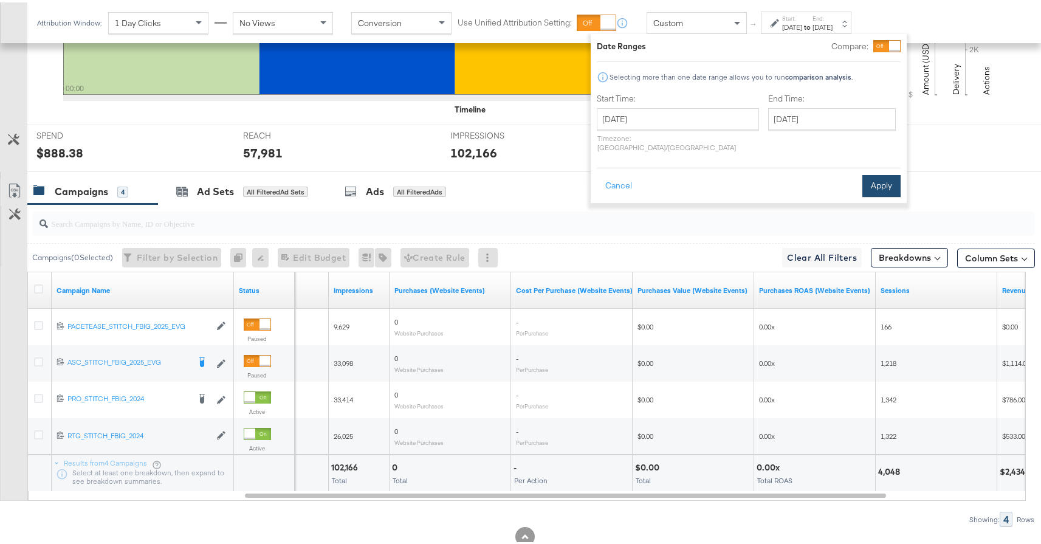
click at [866, 173] on button "Apply" at bounding box center [882, 184] width 38 height 22
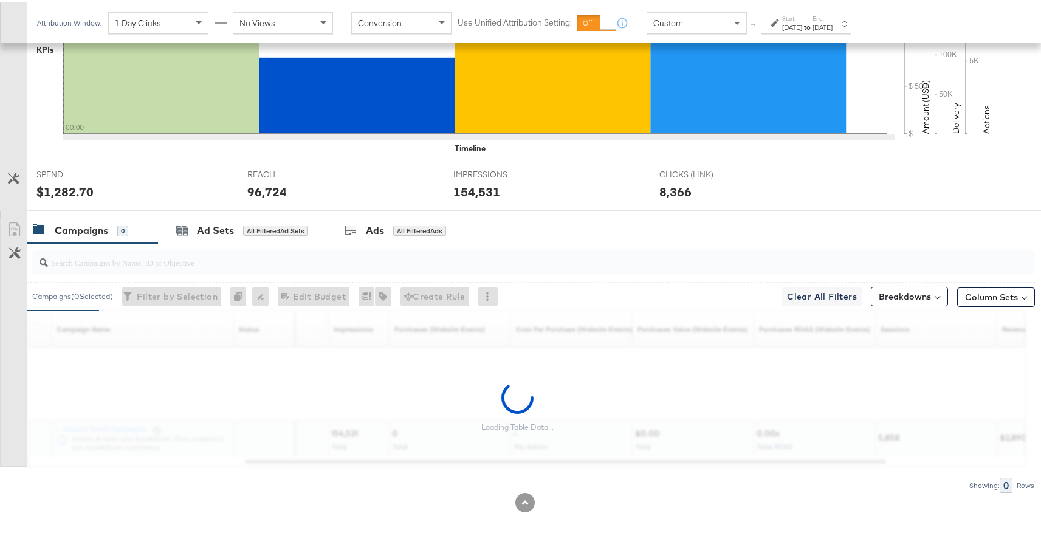
scroll to position [407, 0]
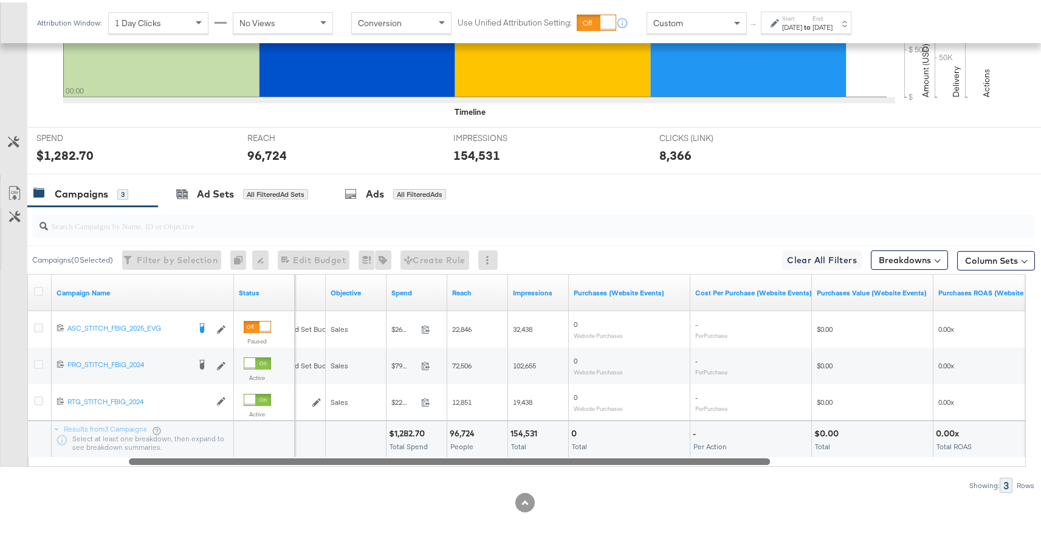
drag, startPoint x: 387, startPoint y: 458, endPoint x: 385, endPoint y: 472, distance: 14.6
click at [385, 472] on div "Campaigns ( 0 Selected) Filter by Selection Filter 0 campaigns 0 Rename 0 campa…" at bounding box center [517, 347] width 1035 height 286
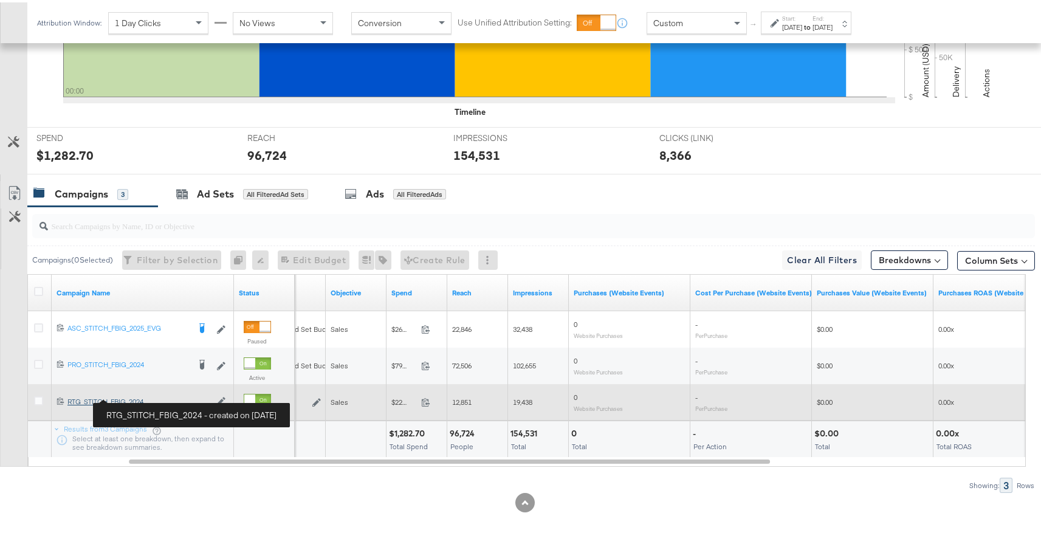
click at [141, 402] on div "RTG_STITCH_FBIG_2024 RTG_STITCH_FBIG_2024" at bounding box center [138, 400] width 143 height 10
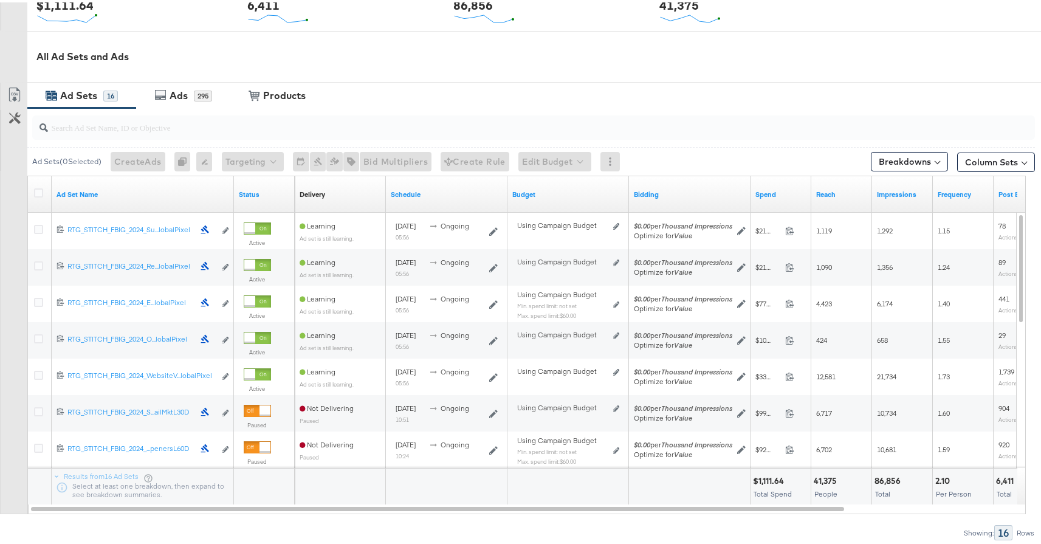
scroll to position [528, 0]
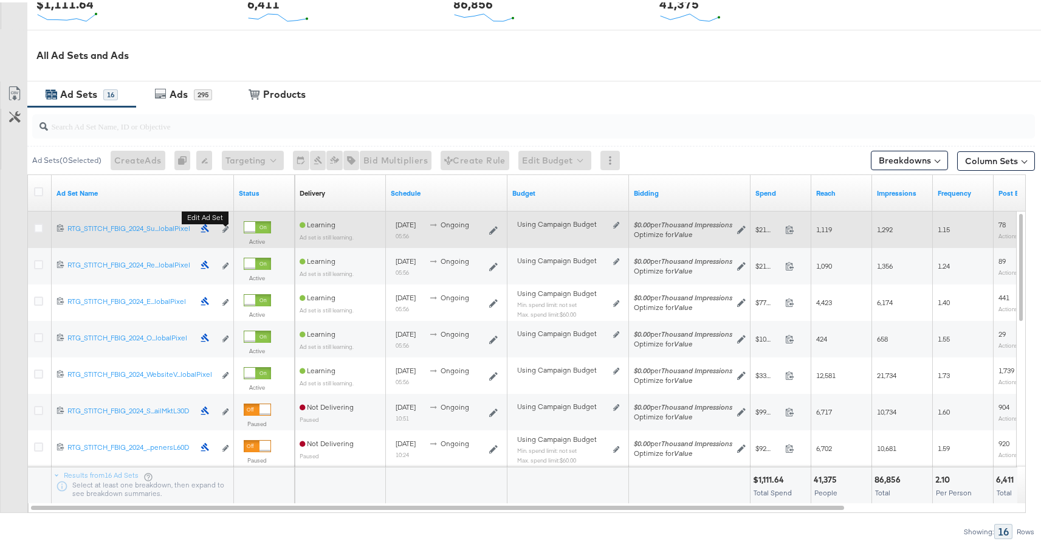
click at [227, 230] on button "Edit ad set" at bounding box center [225, 227] width 7 height 13
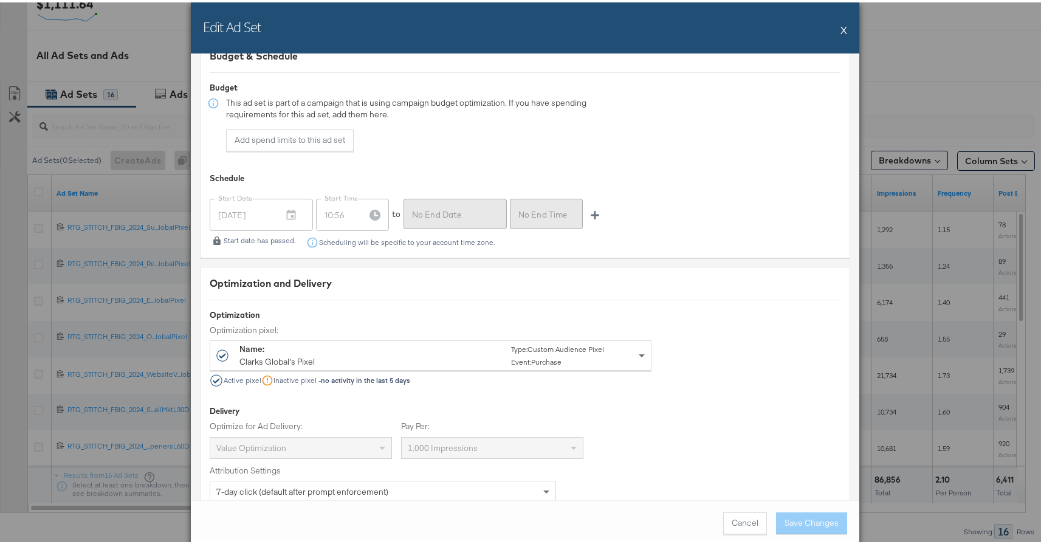
scroll to position [2826, 0]
click at [841, 28] on button "X" at bounding box center [844, 27] width 7 height 24
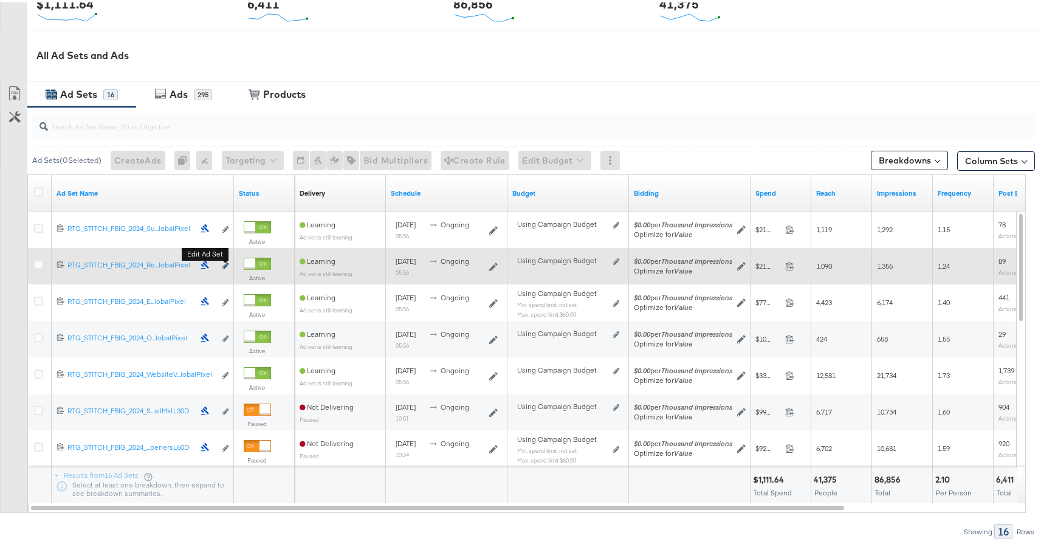
click at [224, 261] on icon "link" at bounding box center [225, 263] width 6 height 7
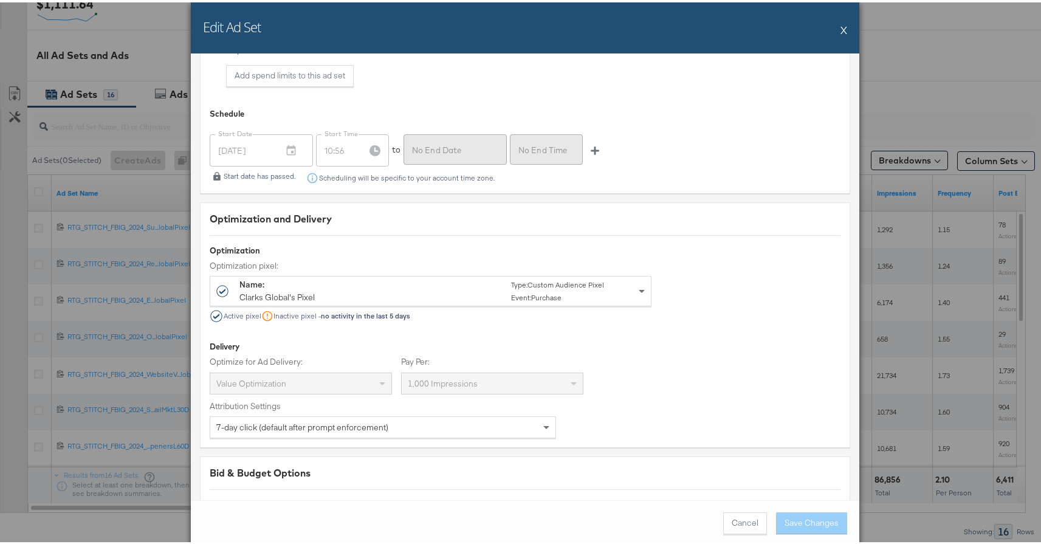
scroll to position [2974, 0]
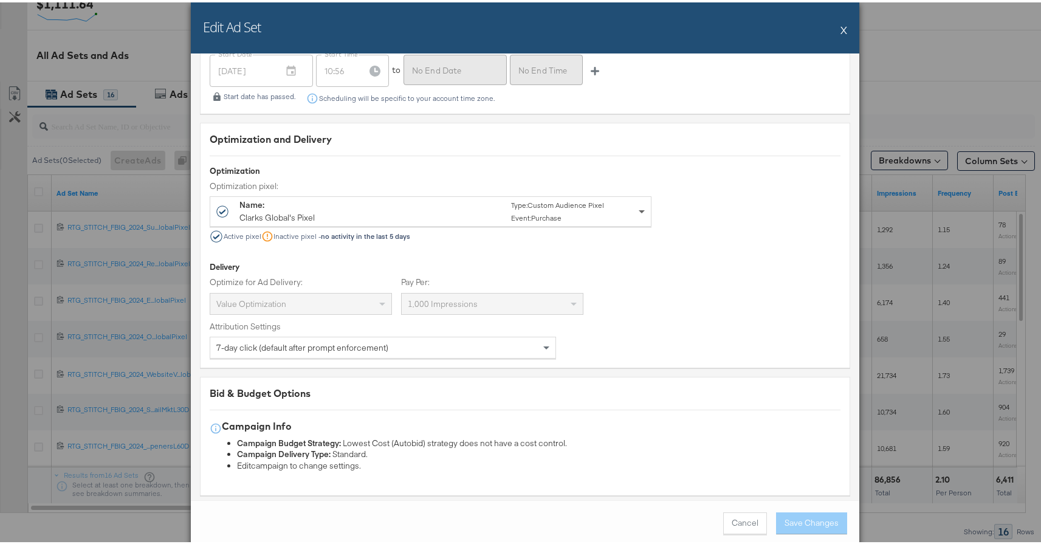
click at [639, 208] on span at bounding box center [642, 210] width 6 height 4
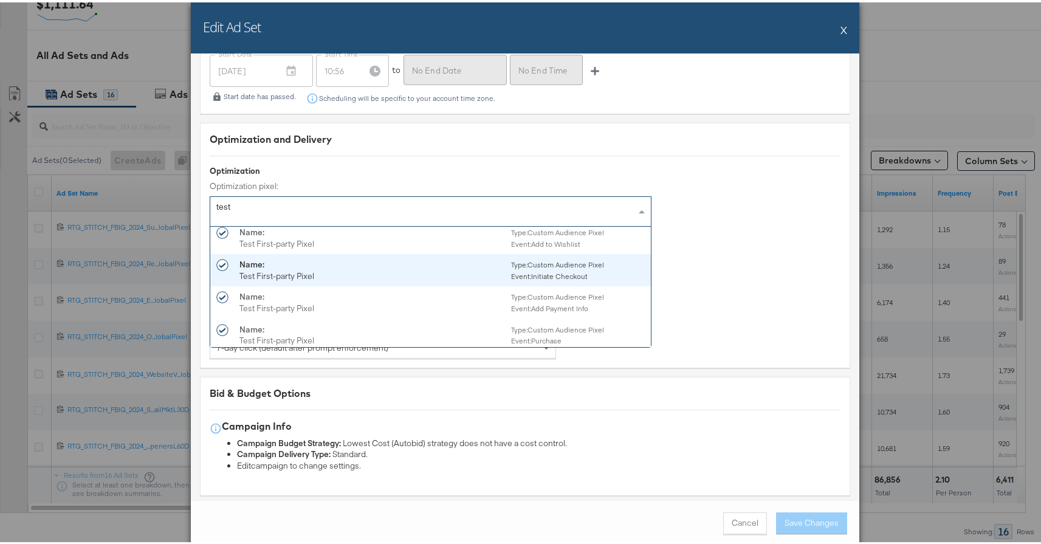
scroll to position [229, 0]
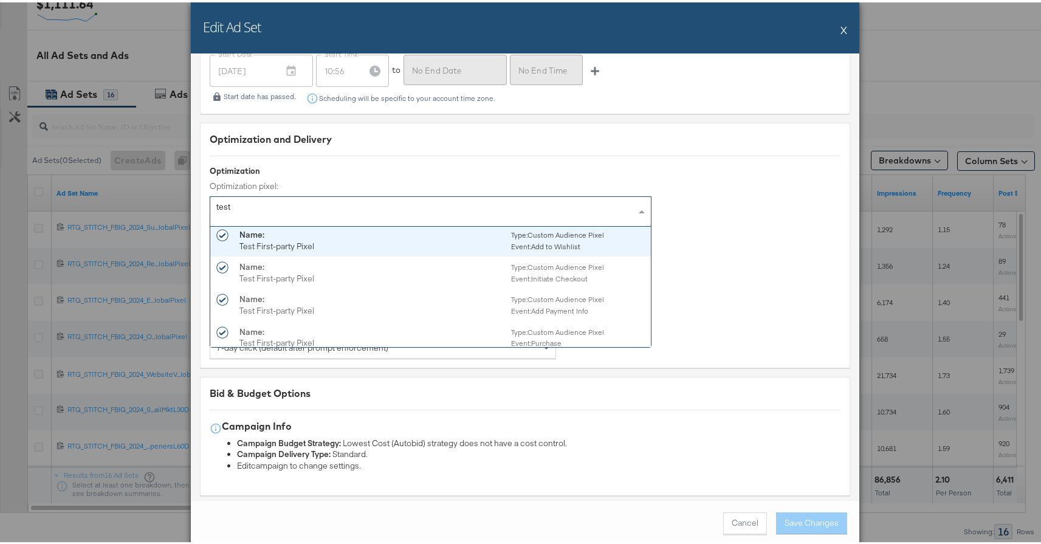
type div "test"
click at [707, 173] on div "Optimization Optimization pixel: test Name: Test First-party Pixel Type: Custom…" at bounding box center [525, 202] width 631 height 78
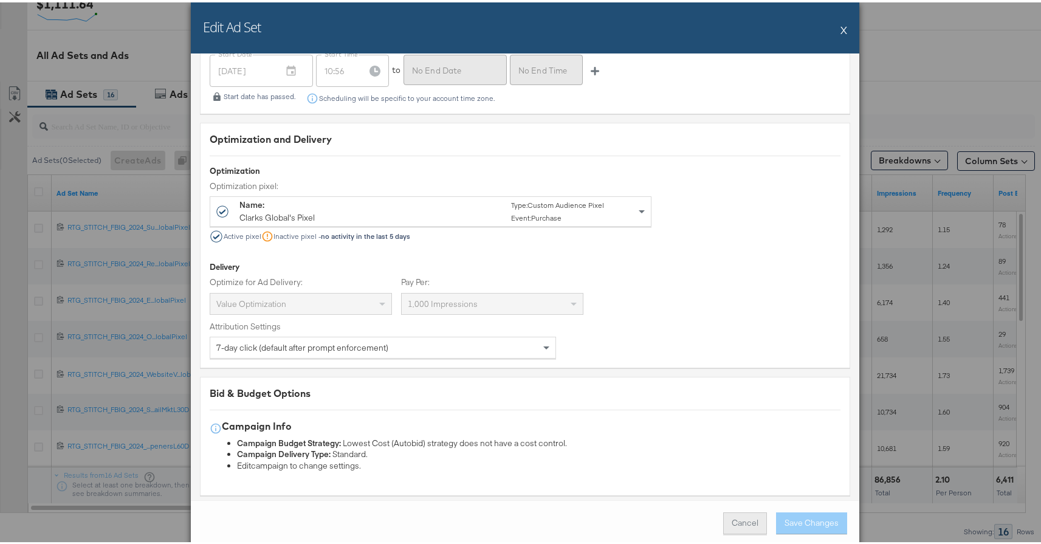
scroll to position [2971, 0]
click at [732, 525] on button "Cancel" at bounding box center [745, 521] width 44 height 22
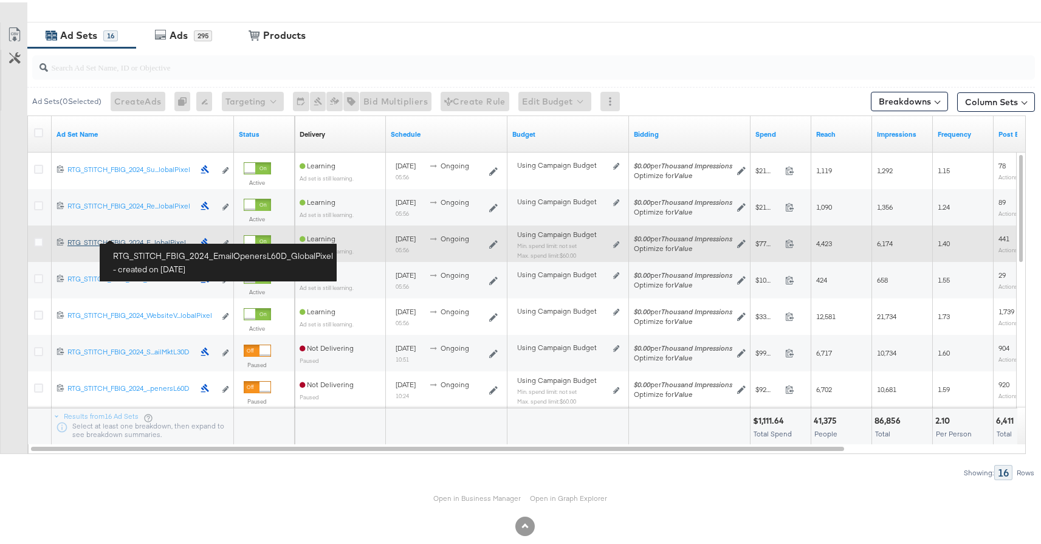
scroll to position [586, 0]
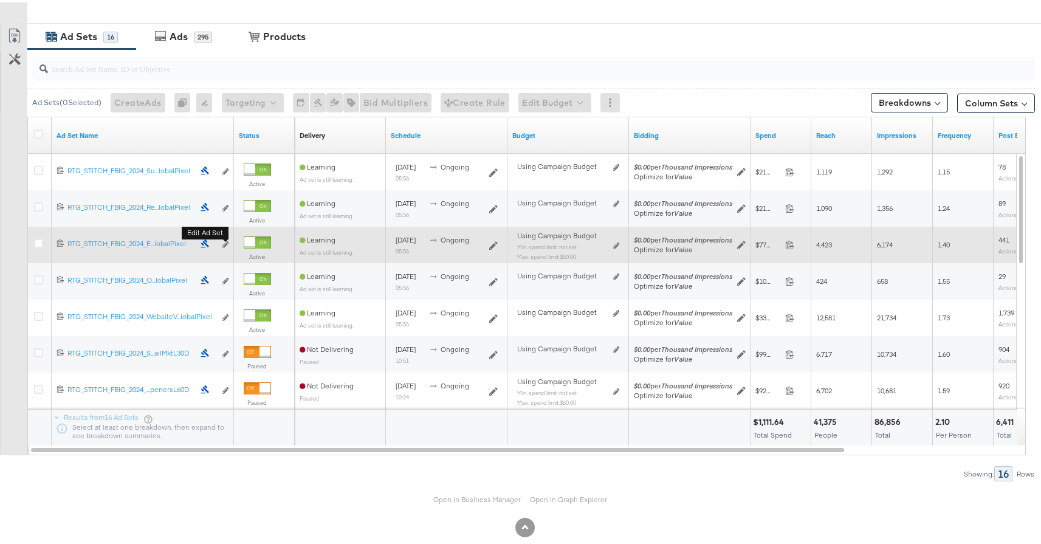
click at [227, 246] on button "Edit ad set" at bounding box center [225, 242] width 7 height 13
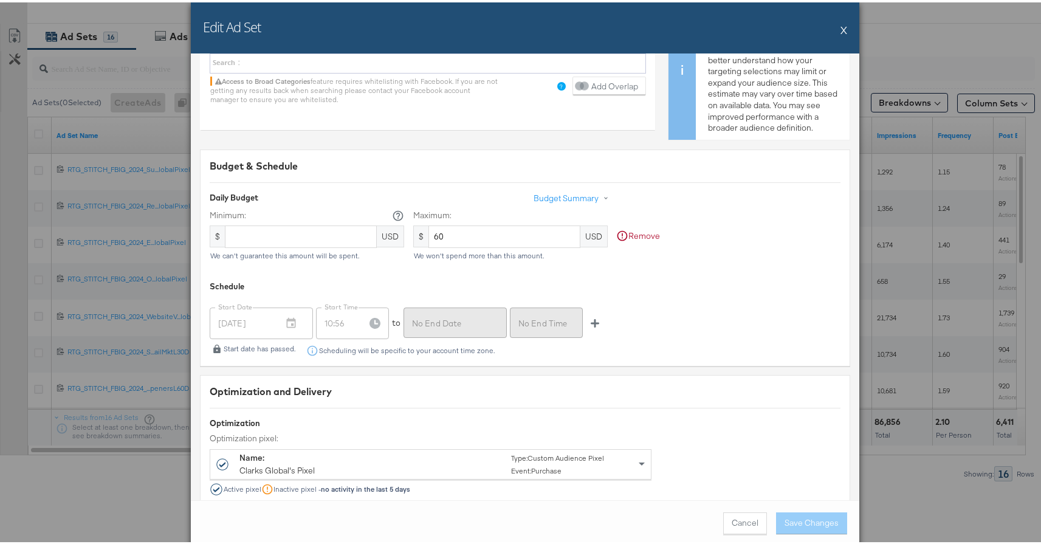
scroll to position [2944, 0]
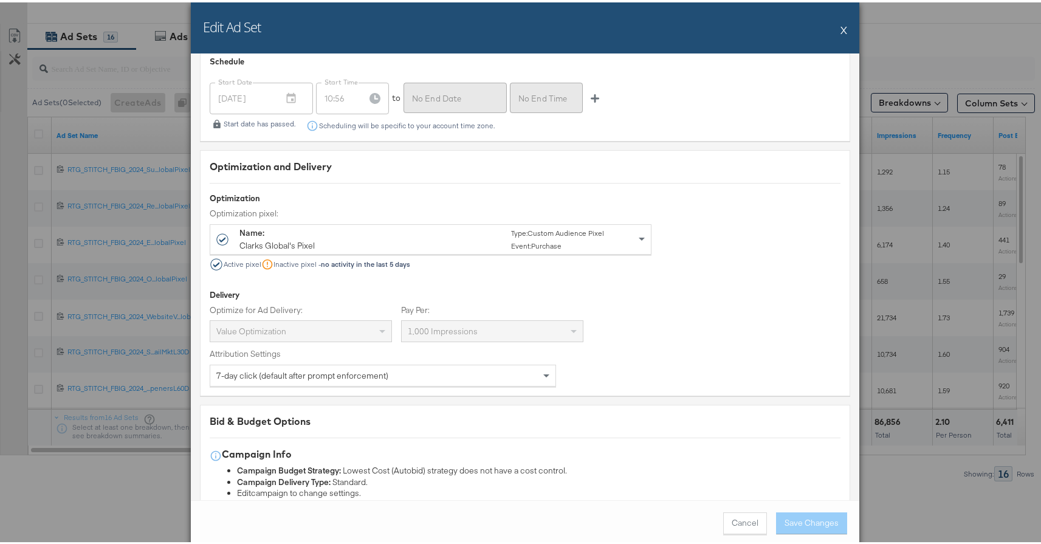
click at [834, 31] on div "Edit Ad Set X" at bounding box center [525, 25] width 669 height 51
click at [841, 29] on button "X" at bounding box center [844, 27] width 7 height 24
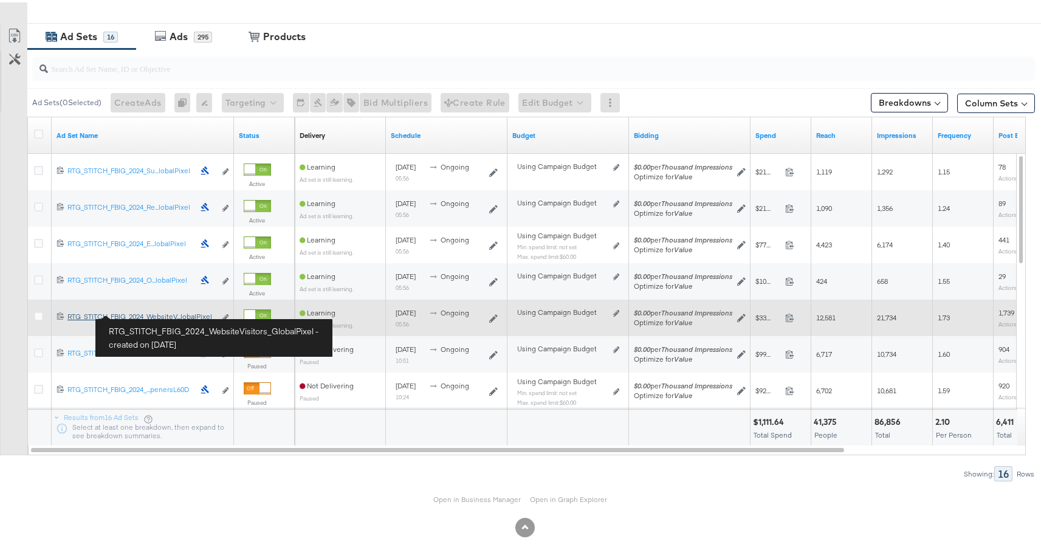
click at [167, 314] on div "RTG_STITCH_FBIG_2024_WebsiteVisitors_GlobalPixel RTG_STITCH_FBIG_2024_WebsiteV.…" at bounding box center [141, 314] width 148 height 10
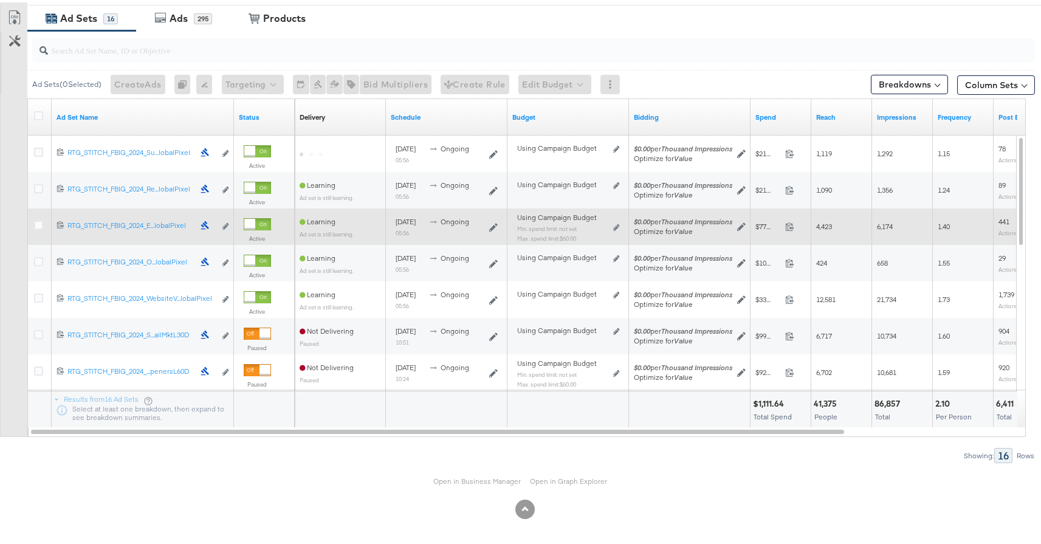
scroll to position [602, 0]
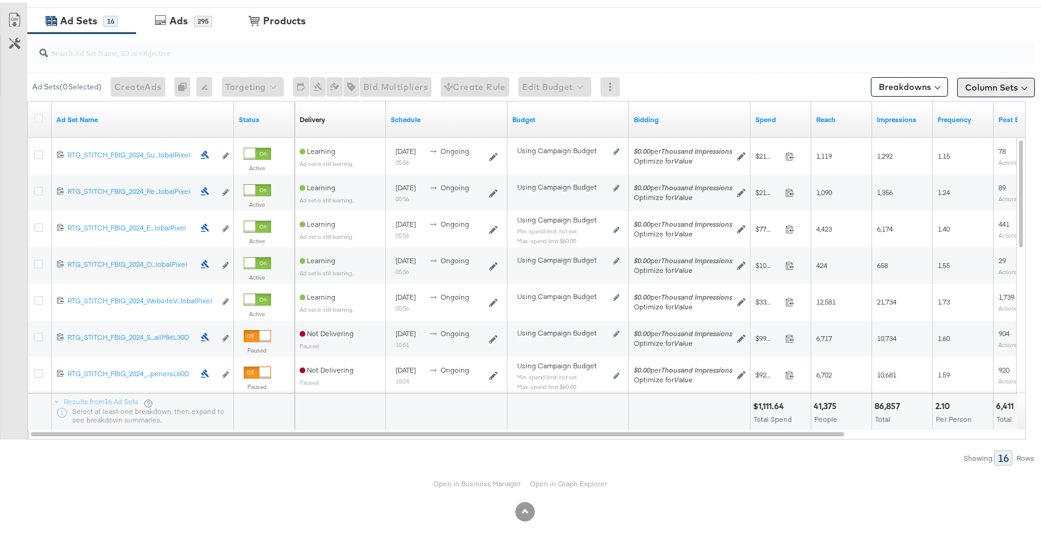
click at [977, 84] on button "Column Sets" at bounding box center [996, 84] width 78 height 19
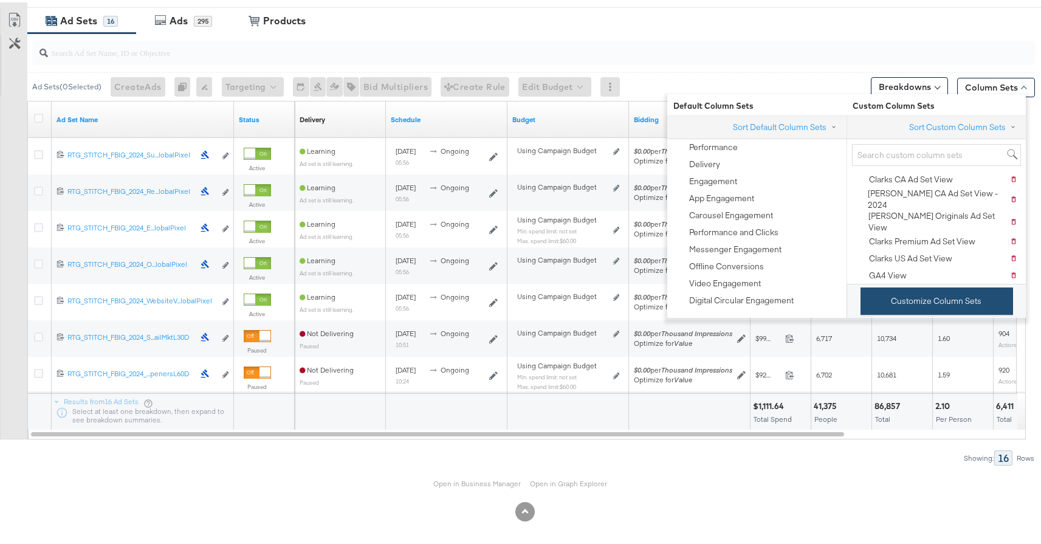
click at [896, 292] on button "Customize Column Sets" at bounding box center [937, 298] width 153 height 27
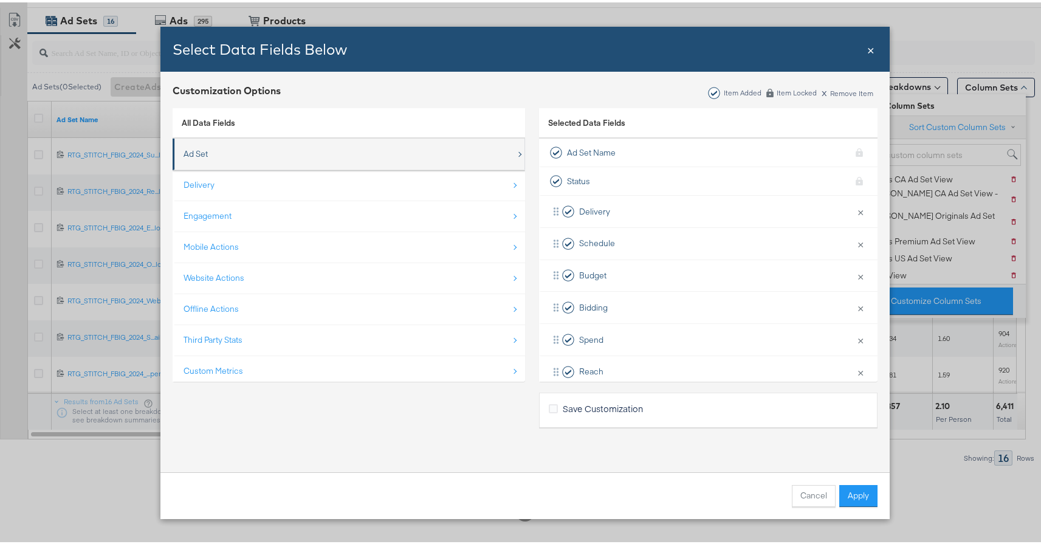
click at [390, 157] on div "Ad Set" at bounding box center [350, 151] width 333 height 25
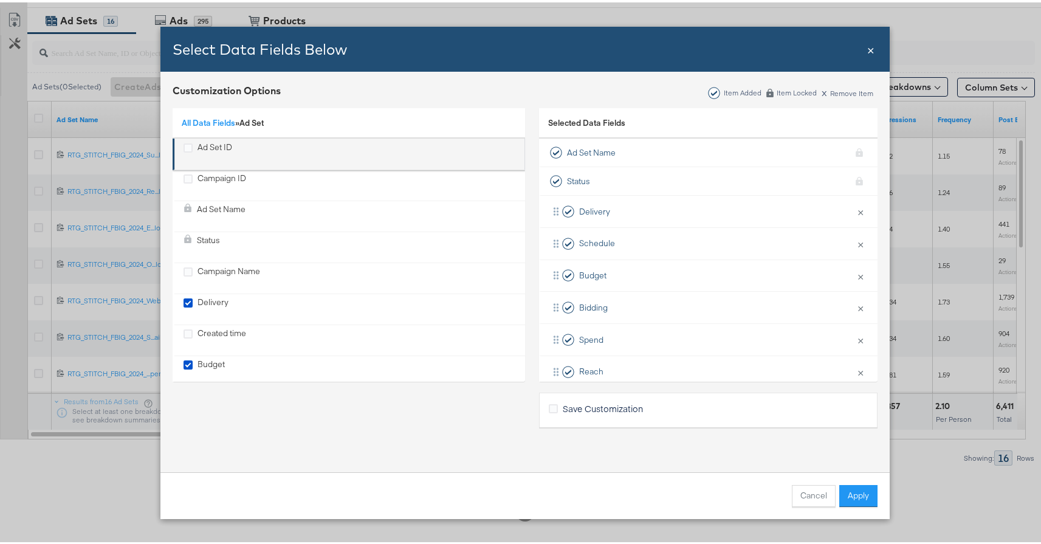
click at [236, 146] on div "Ad Set ID" at bounding box center [350, 151] width 333 height 25
click at [191, 145] on div "Ad Set ID" at bounding box center [208, 151] width 49 height 25
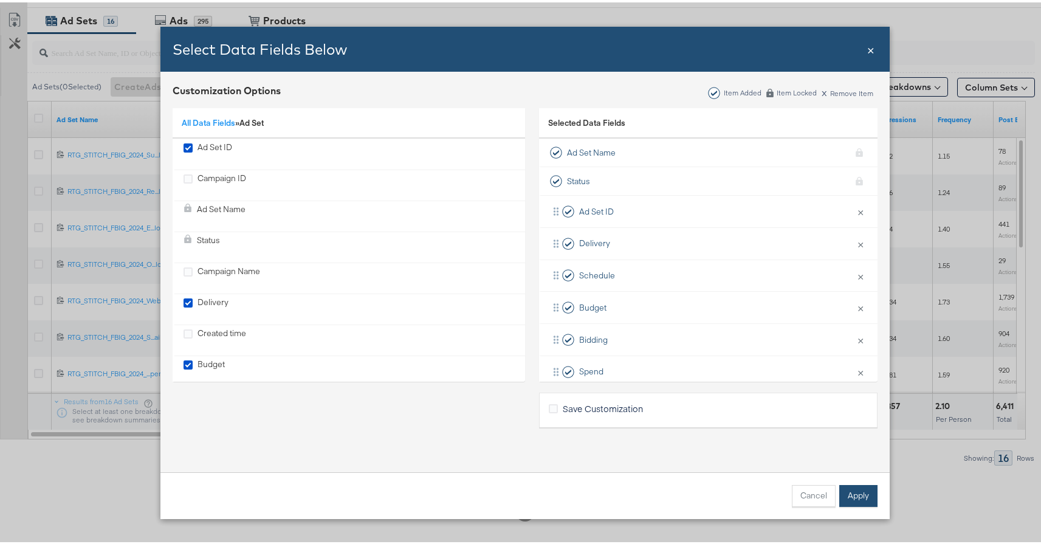
click at [853, 490] on button "Apply" at bounding box center [858, 494] width 38 height 22
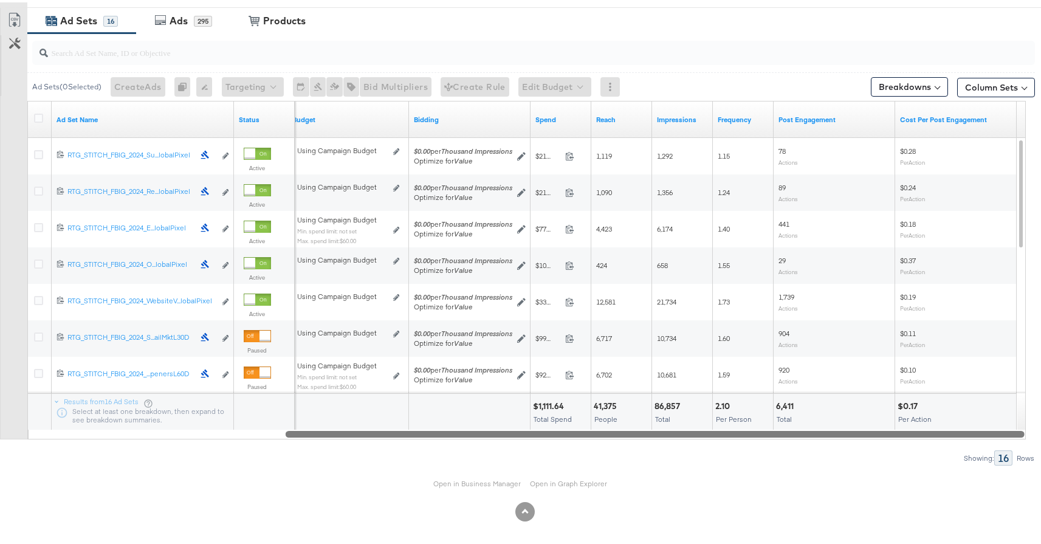
drag, startPoint x: 439, startPoint y: 430, endPoint x: 757, endPoint y: 430, distance: 318.5
click at [757, 430] on div at bounding box center [655, 431] width 739 height 10
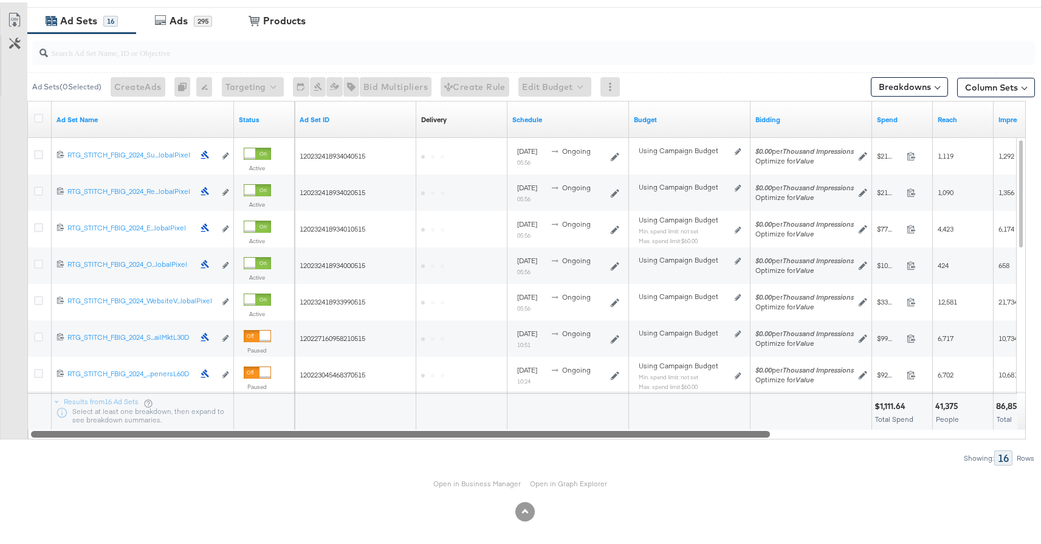
drag, startPoint x: 757, startPoint y: 430, endPoint x: 497, endPoint y: 449, distance: 261.4
click at [497, 449] on div "Ad Sets ( 0 Selected) Create Ads At least one ad set must be selected 0 Rename …" at bounding box center [517, 247] width 1035 height 432
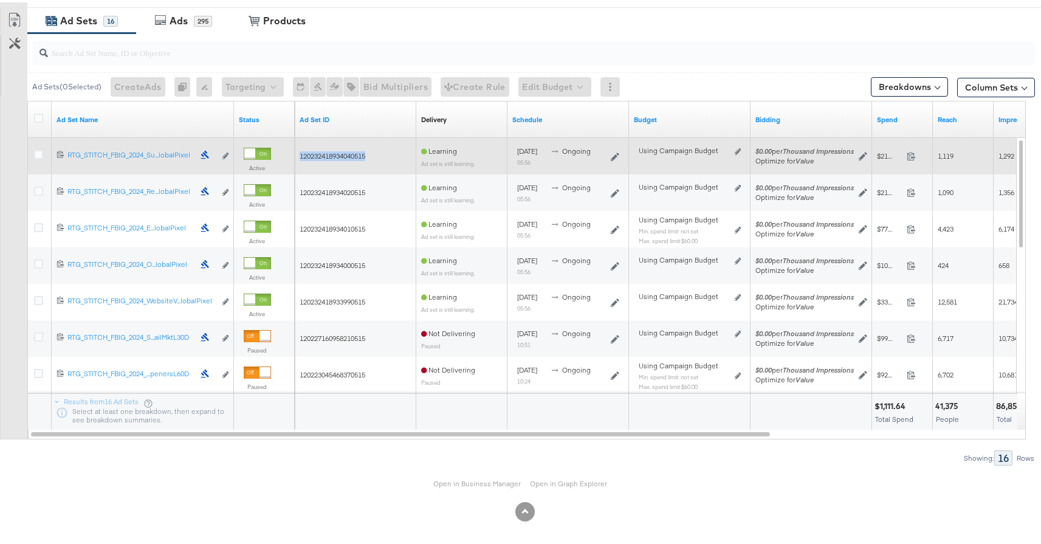
drag, startPoint x: 373, startPoint y: 153, endPoint x: 298, endPoint y: 150, distance: 75.4
click at [297, 150] on div "120232418934040515" at bounding box center [356, 153] width 122 height 19
copy span "120232418934040515"
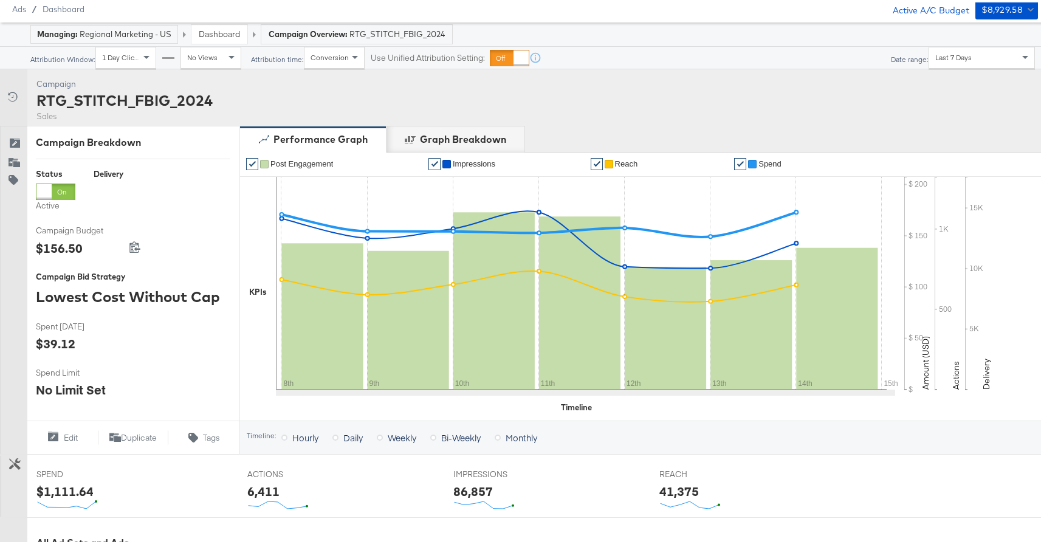
scroll to position [66, 0]
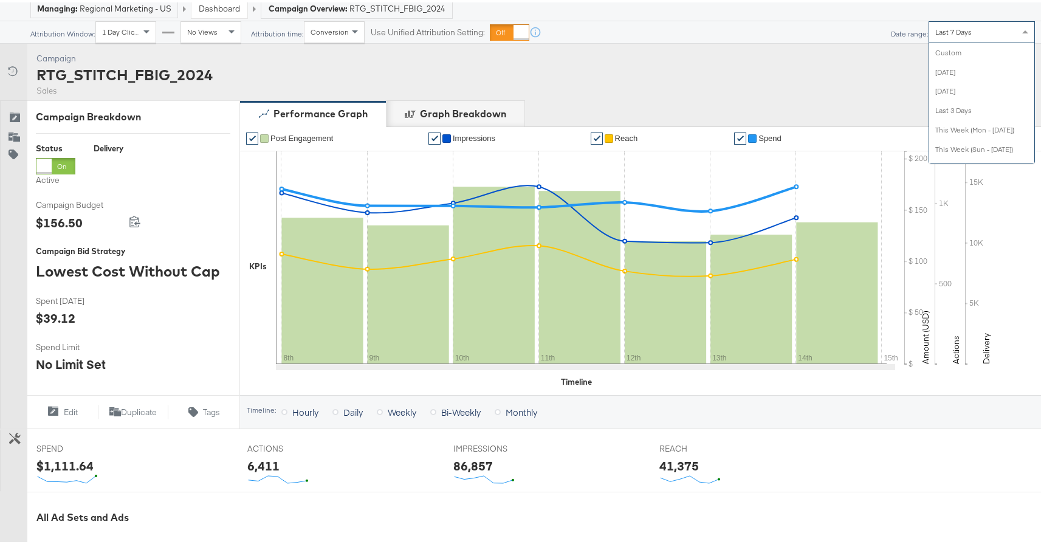
click at [931, 24] on div "Last 7 Days" at bounding box center [981, 29] width 105 height 21
click at [948, 28] on span "Last 7 Days" at bounding box center [954, 29] width 36 height 9
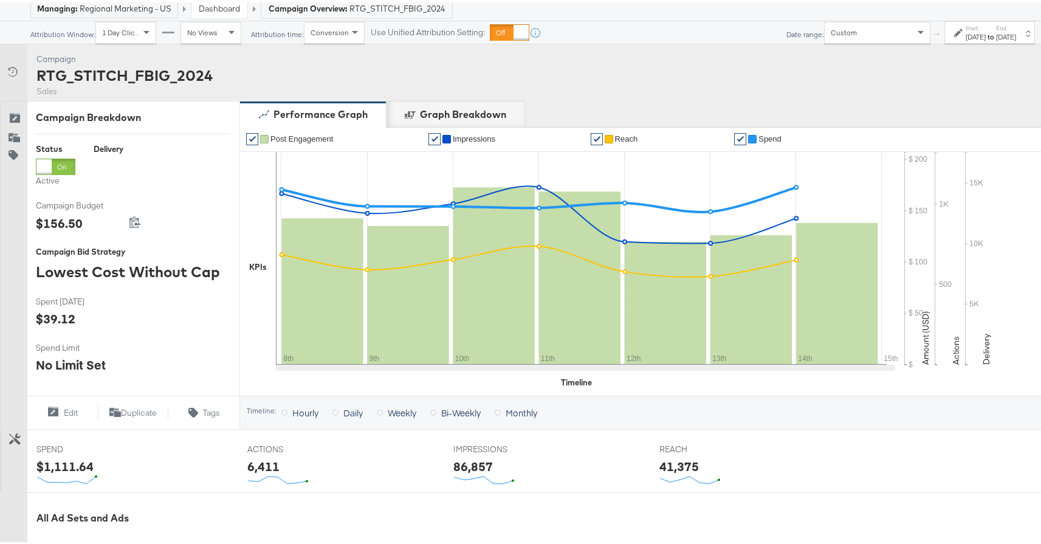
click at [966, 30] on div "Sep 15th 2025" at bounding box center [976, 35] width 20 height 10
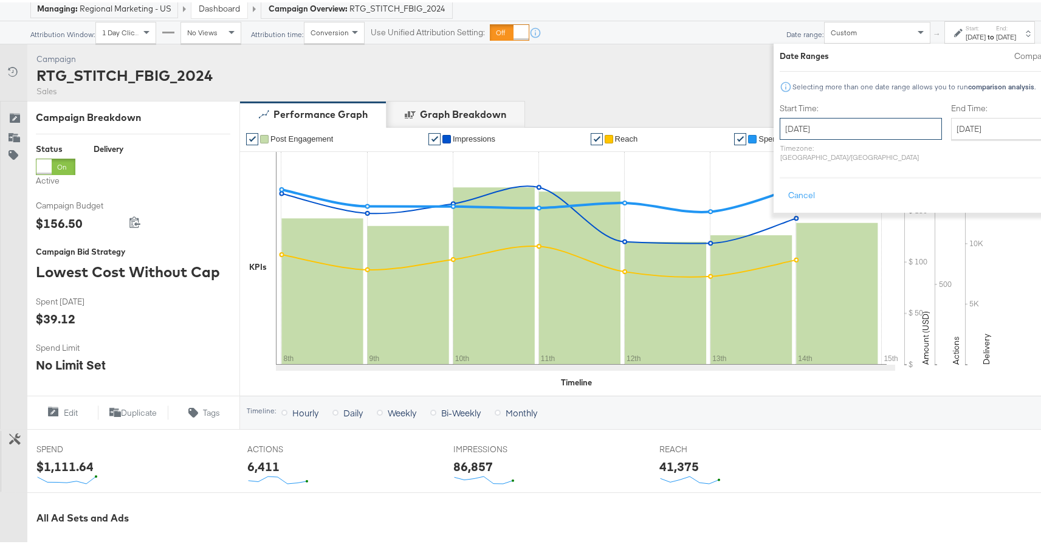
click at [780, 131] on input "September 15th 2025" at bounding box center [861, 126] width 162 height 22
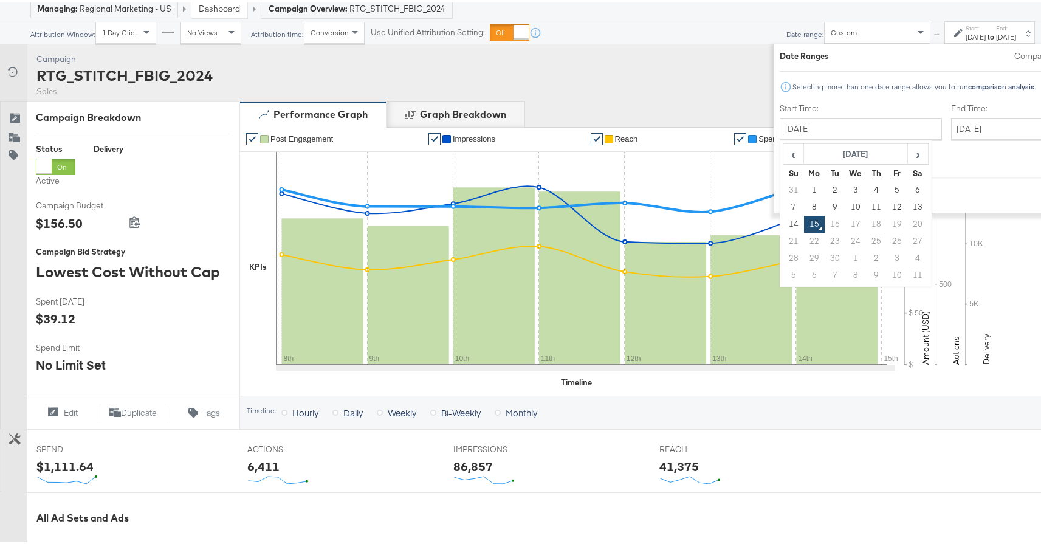
click at [780, 155] on div "‹ September 2025 › Su Mo Tu We Th Fr Sa 31 1 2 3 4 5 6 7 8 9 10 11 12 13 14 15 …" at bounding box center [856, 211] width 152 height 146
click at [784, 155] on span "‹" at bounding box center [793, 151] width 19 height 18
click at [784, 205] on td "1" at bounding box center [794, 204] width 21 height 17
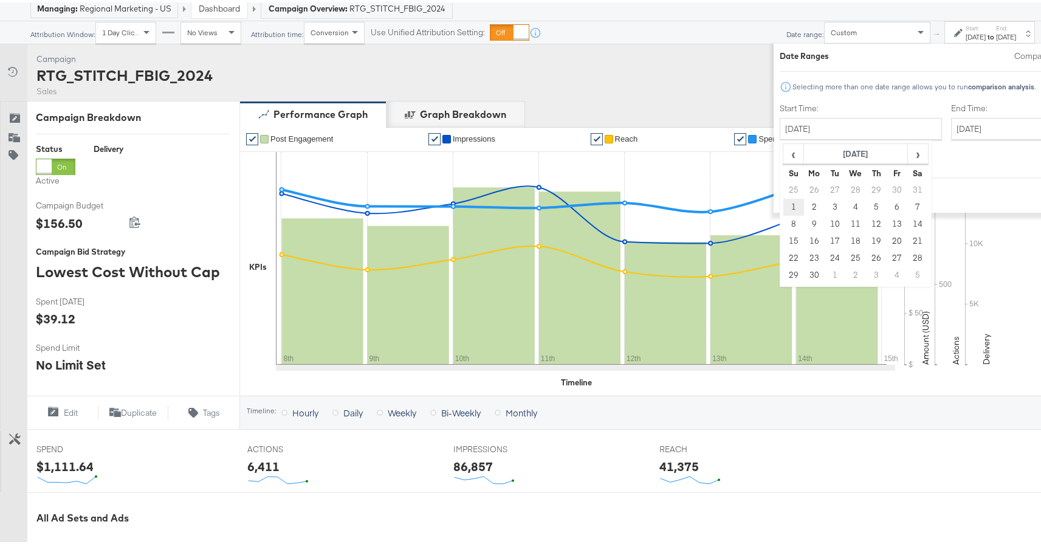
type input "June 1st 2025"
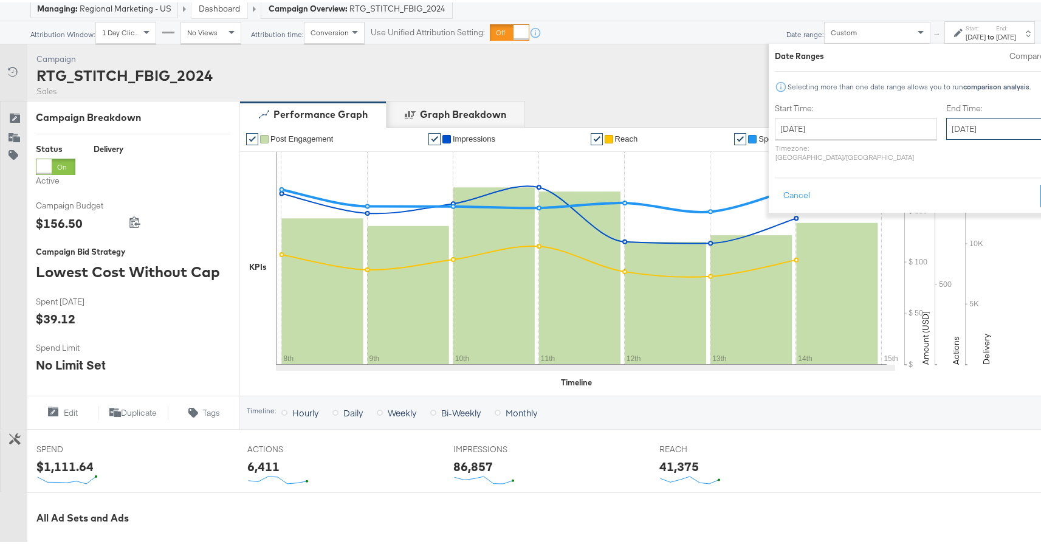
click at [946, 129] on input "September 15th 2025" at bounding box center [1010, 126] width 128 height 22
click at [951, 157] on span "‹" at bounding box center [960, 151] width 19 height 18
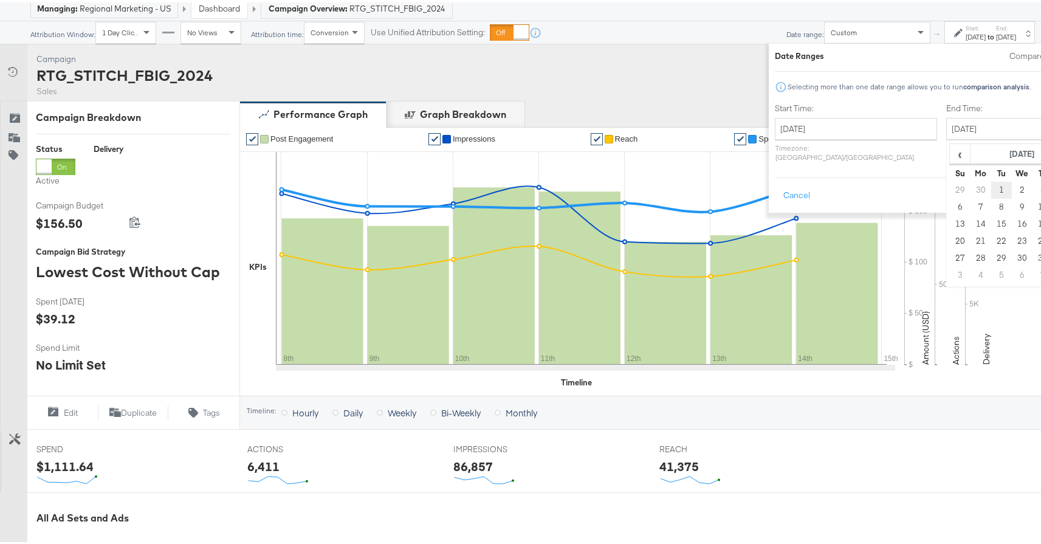
click at [991, 186] on td "1" at bounding box center [1001, 187] width 21 height 17
type input "July 1st 2025"
click at [1033, 185] on button "Apply" at bounding box center [1052, 193] width 38 height 22
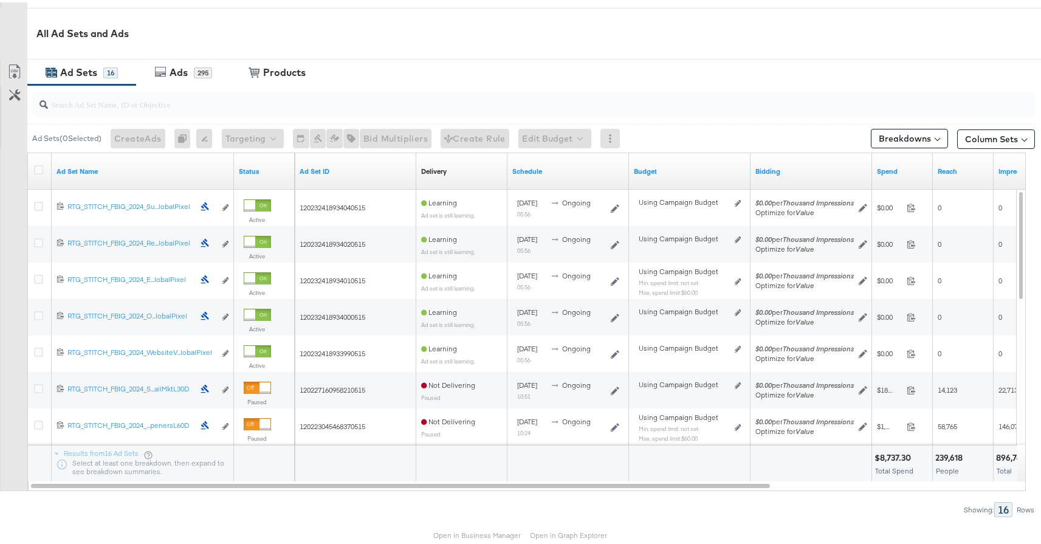
scroll to position [561, 0]
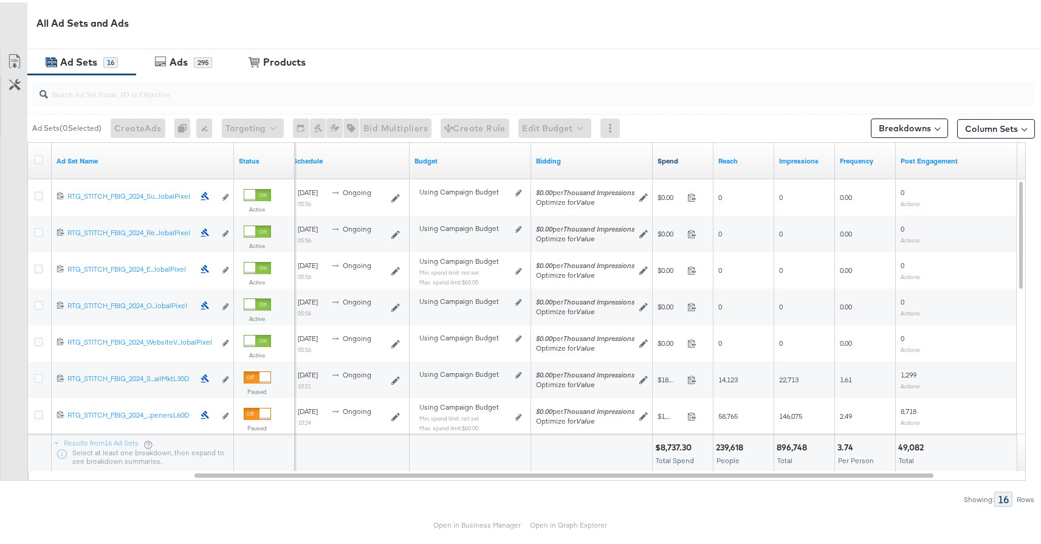
click at [674, 158] on link "Spend" at bounding box center [683, 159] width 51 height 10
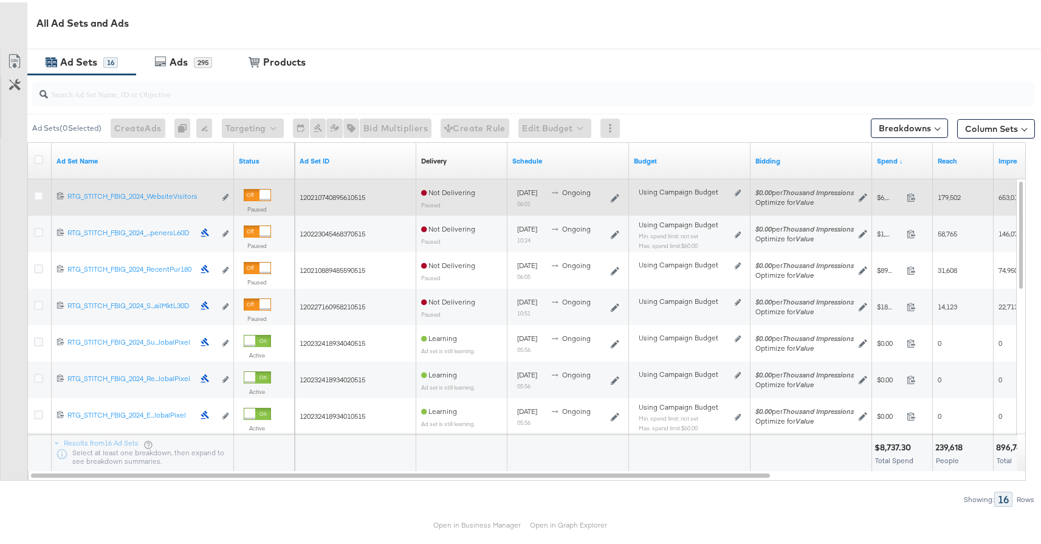
click at [326, 194] on span "120210740895610515" at bounding box center [333, 194] width 66 height 9
copy span "120210740895610515"
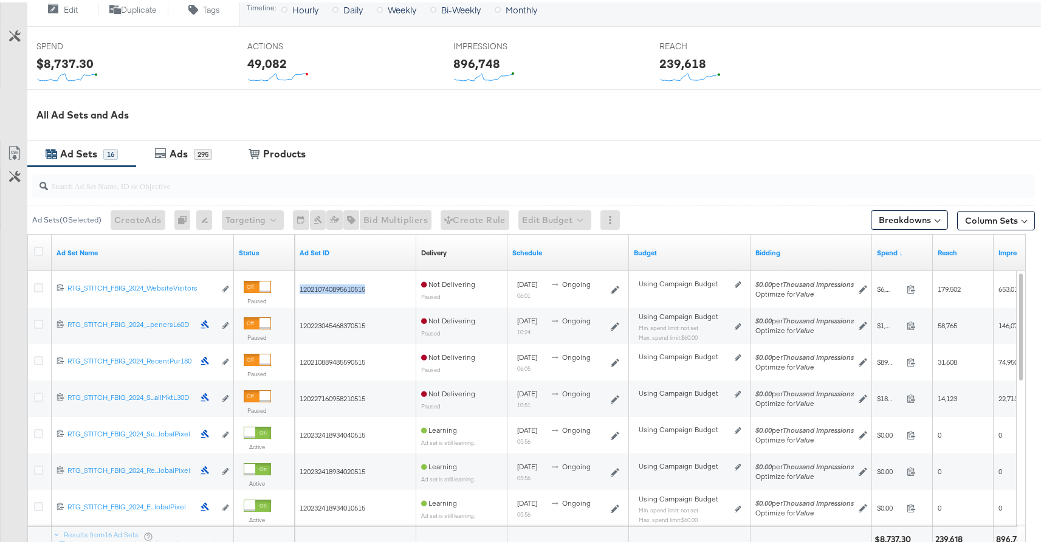
scroll to position [483, 0]
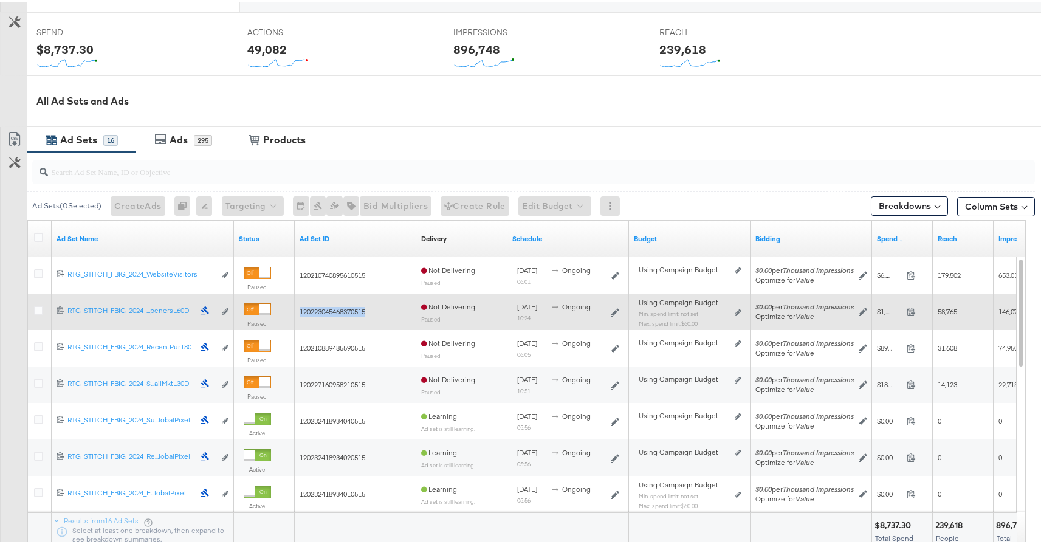
drag, startPoint x: 374, startPoint y: 311, endPoint x: 300, endPoint y: 308, distance: 74.8
click at [300, 308] on div "120223045468370515" at bounding box center [356, 310] width 112 height 10
copy span "120223045468370515"
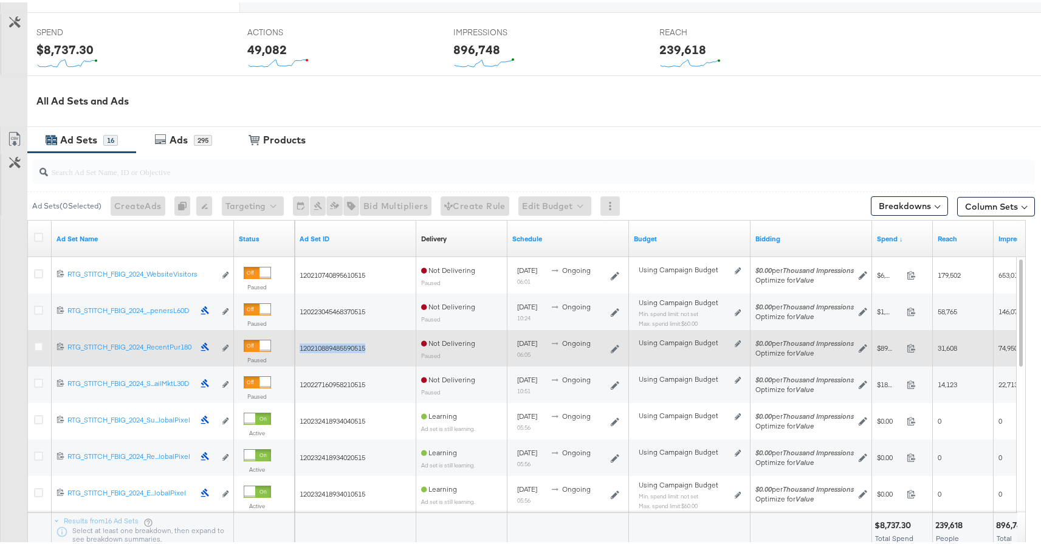
drag, startPoint x: 368, startPoint y: 343, endPoint x: 299, endPoint y: 343, distance: 68.7
click at [300, 343] on span "120210889485590515" at bounding box center [333, 345] width 66 height 9
copy span "120210889485590515"
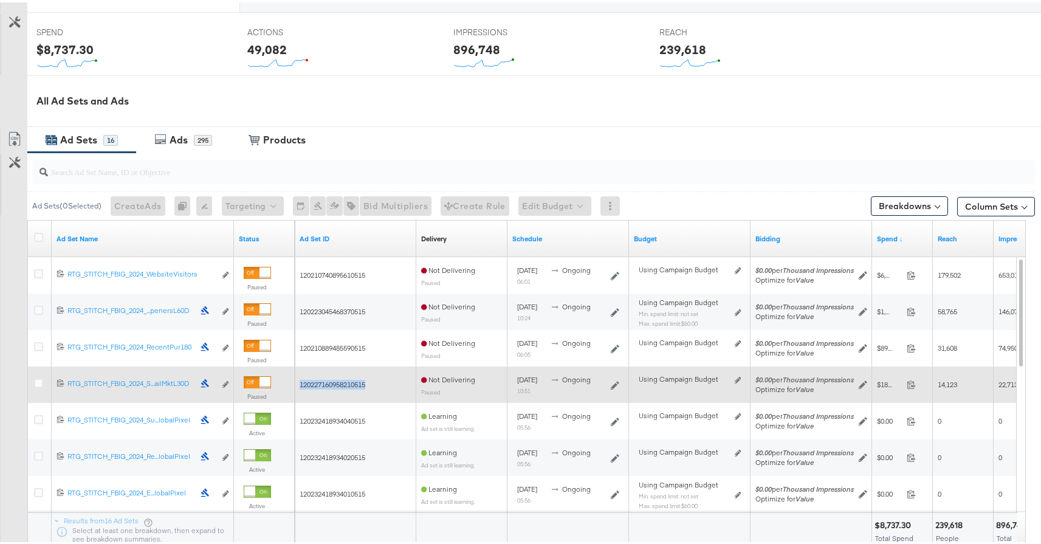
drag, startPoint x: 364, startPoint y: 384, endPoint x: 301, endPoint y: 383, distance: 62.6
click at [301, 383] on span "120227160958210515" at bounding box center [333, 381] width 66 height 9
copy span "120227160958210515"
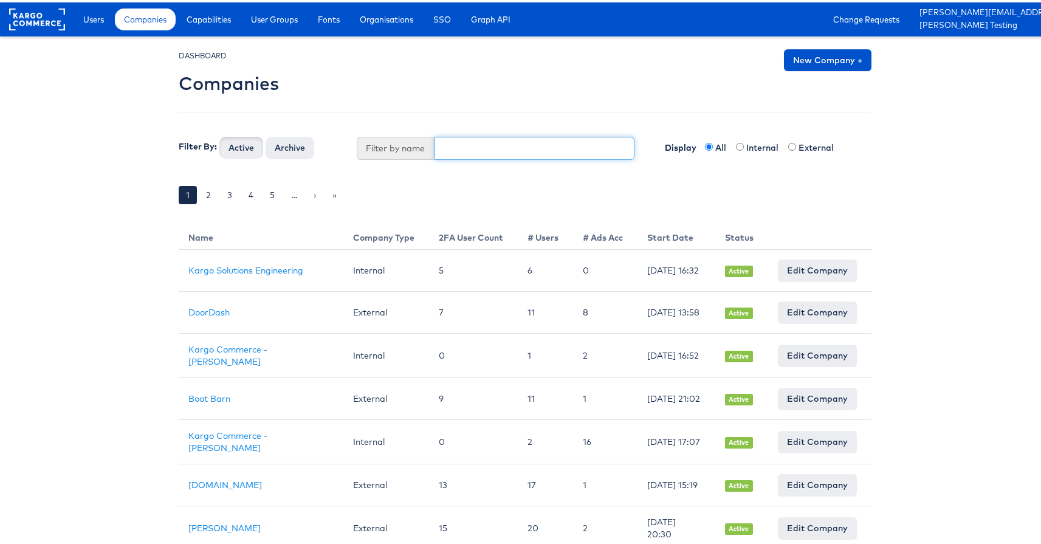
click at [491, 153] on input "text" at bounding box center [535, 145] width 201 height 23
type input "[PERSON_NAME]"
click at [219, 134] on button "Active" at bounding box center [241, 145] width 44 height 22
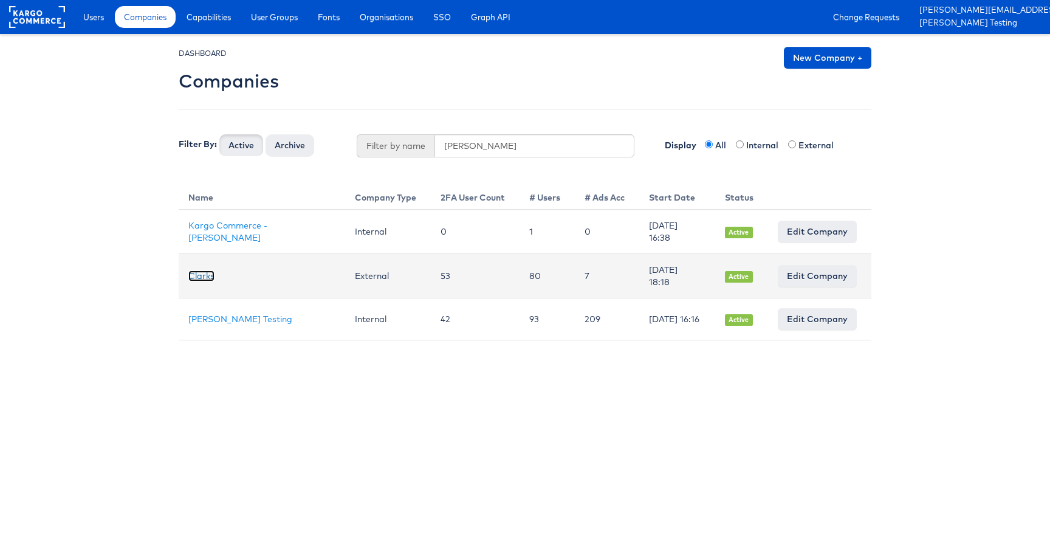
click at [196, 271] on link "Clarks" at bounding box center [201, 276] width 26 height 11
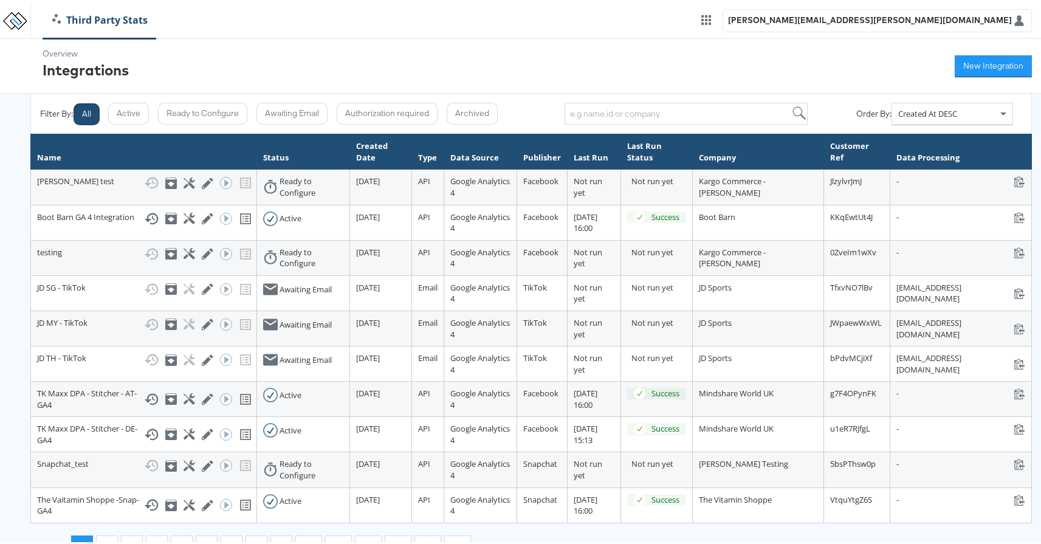
scroll to position [10, 0]
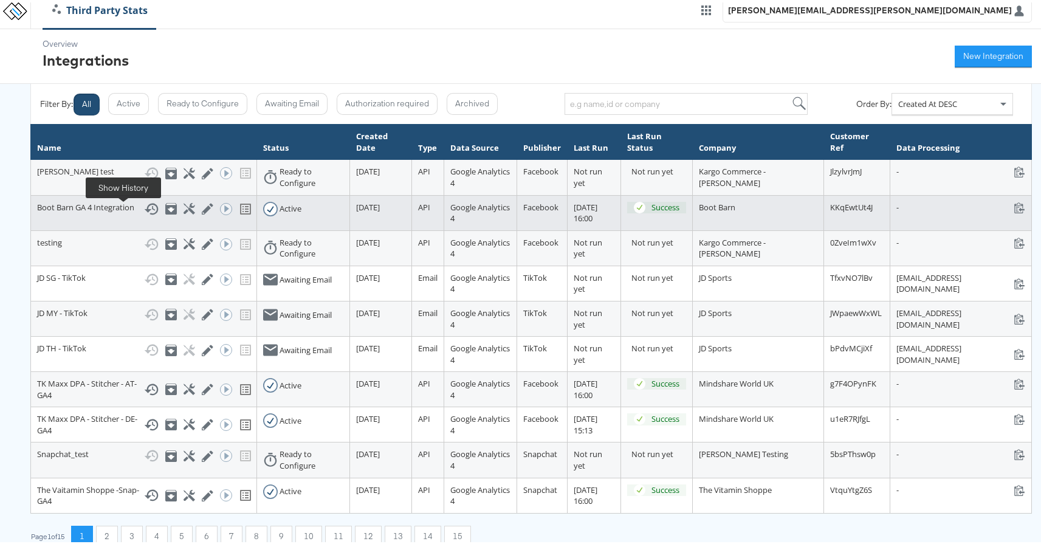
click at [152, 207] on rect at bounding box center [152, 205] width 1 height 3
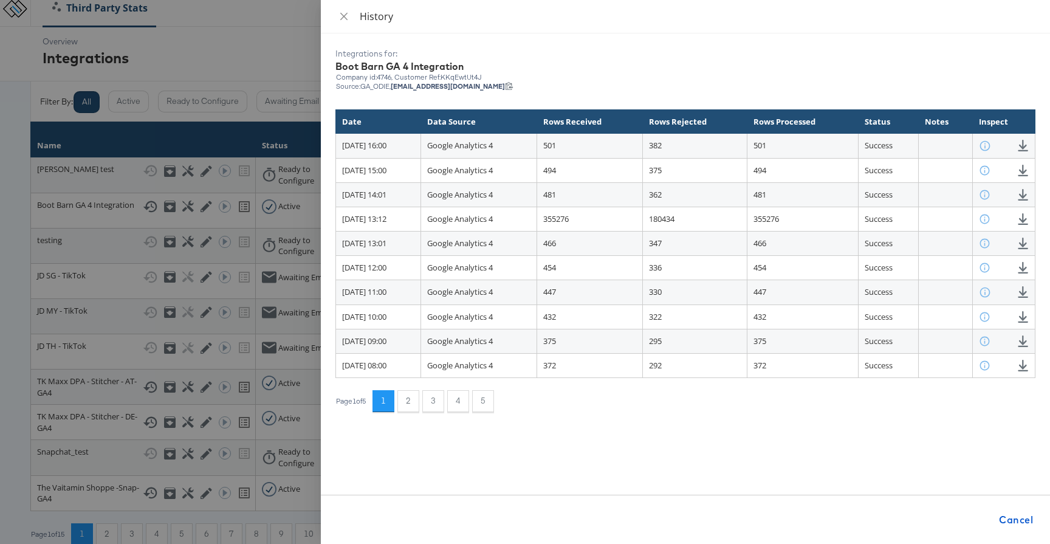
click at [21, 246] on div at bounding box center [525, 272] width 1050 height 544
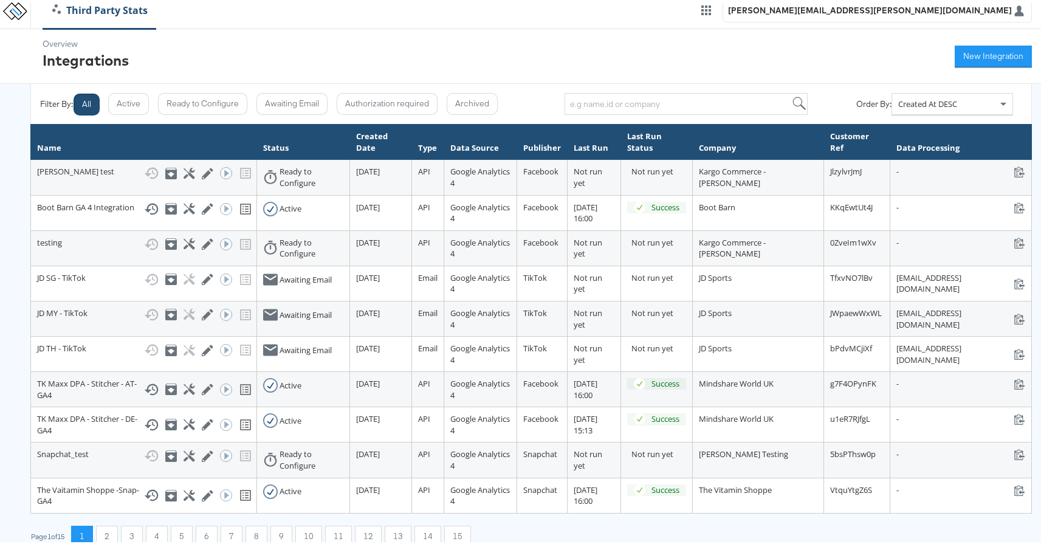
scroll to position [29, 0]
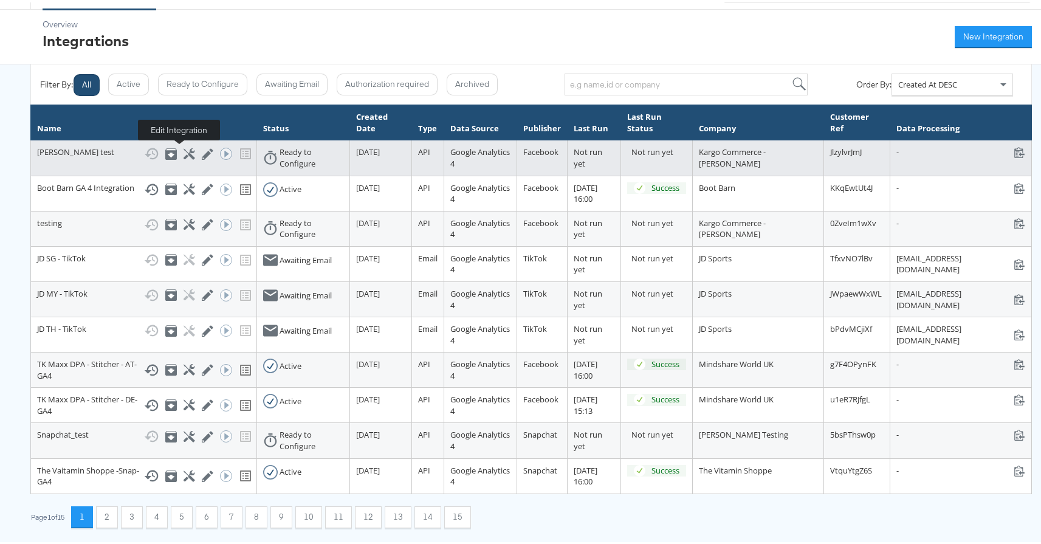
click at [202, 147] on icon at bounding box center [208, 152] width 12 height 12
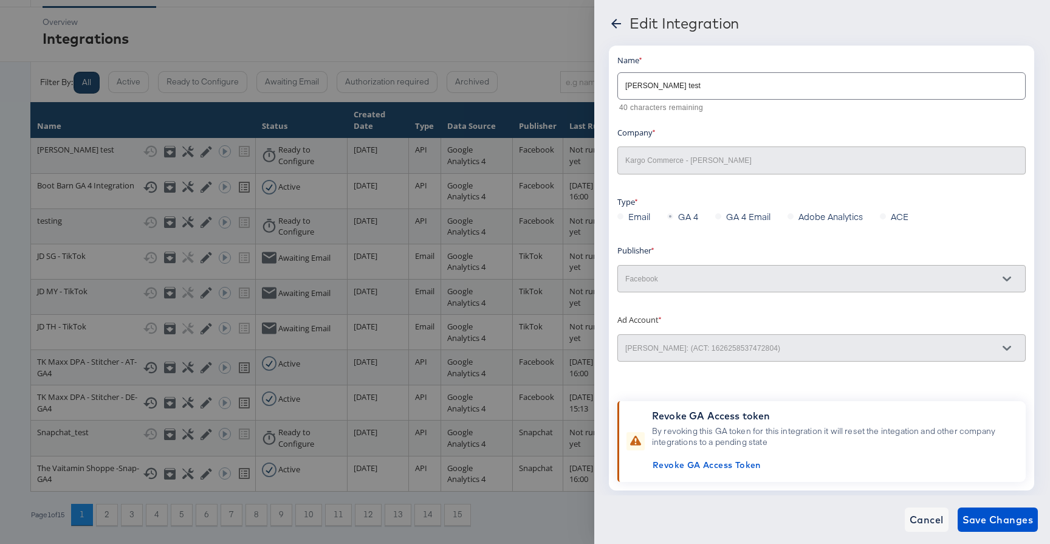
click at [619, 21] on icon at bounding box center [616, 23] width 15 height 15
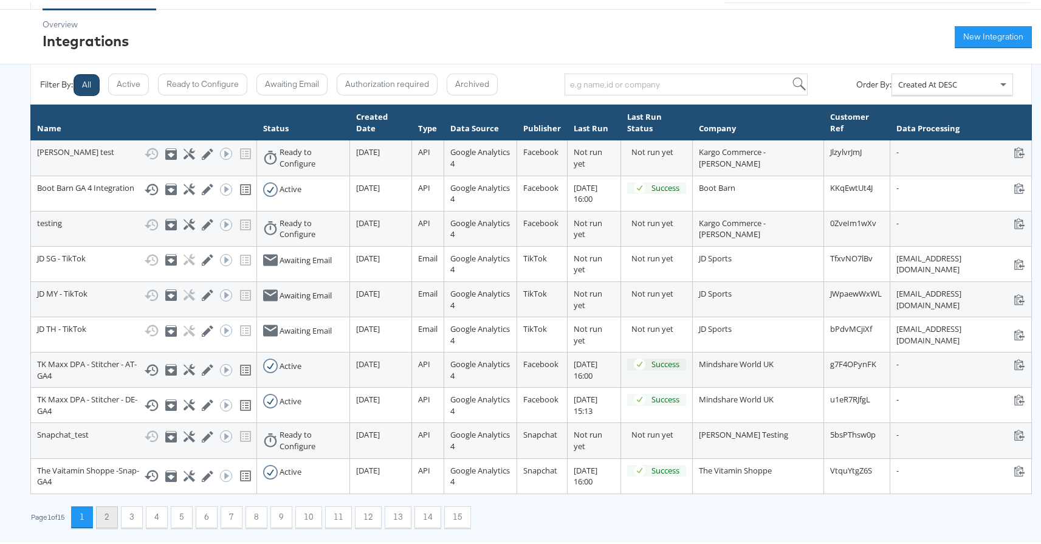
click at [114, 510] on button "2" at bounding box center [107, 515] width 22 height 22
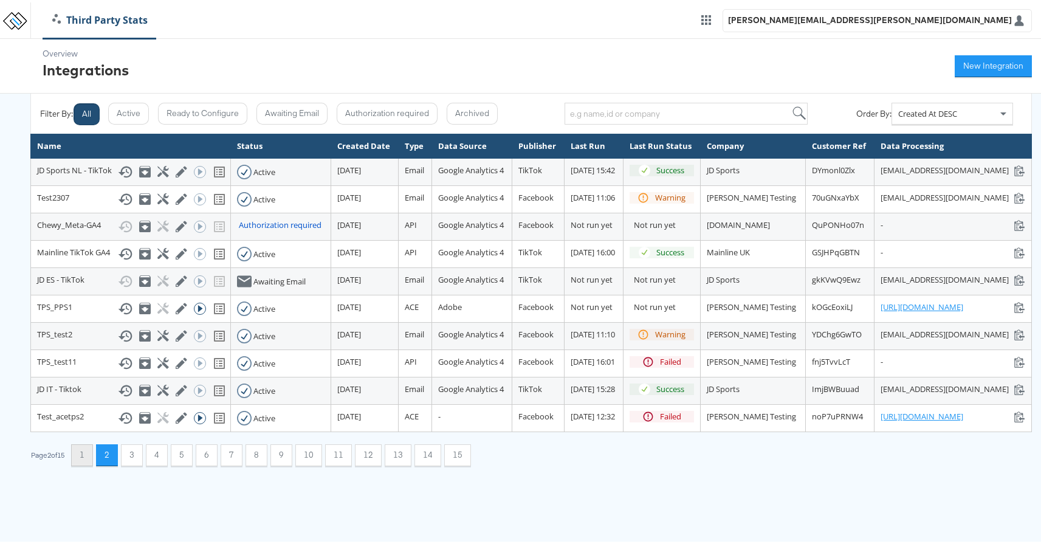
click at [87, 464] on button "1" at bounding box center [82, 453] width 22 height 22
